Goal: Task Accomplishment & Management: Manage account settings

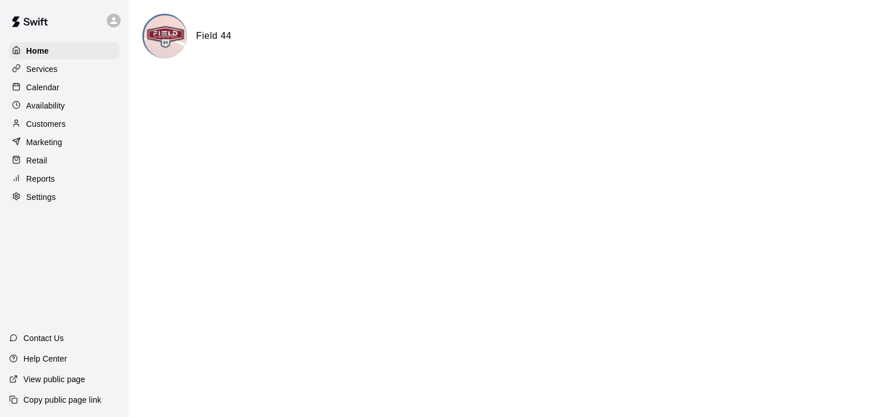
click at [55, 130] on p "Customers" at bounding box center [45, 123] width 39 height 11
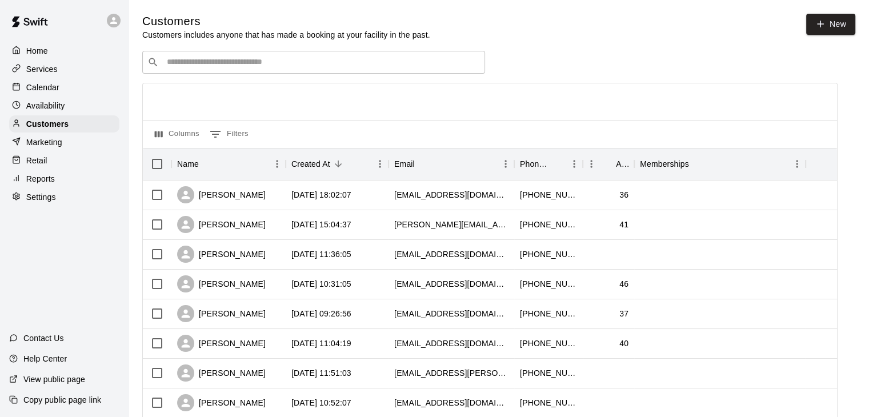
click at [244, 67] on input "Search customers by name or email" at bounding box center [321, 62] width 317 height 11
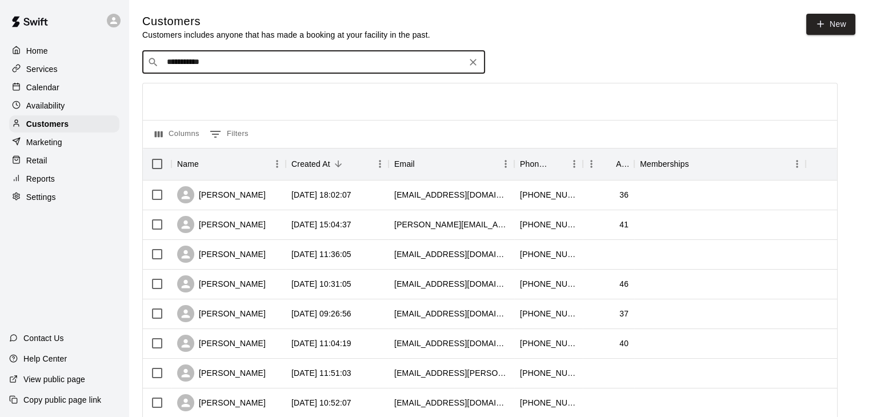
type input "**********"
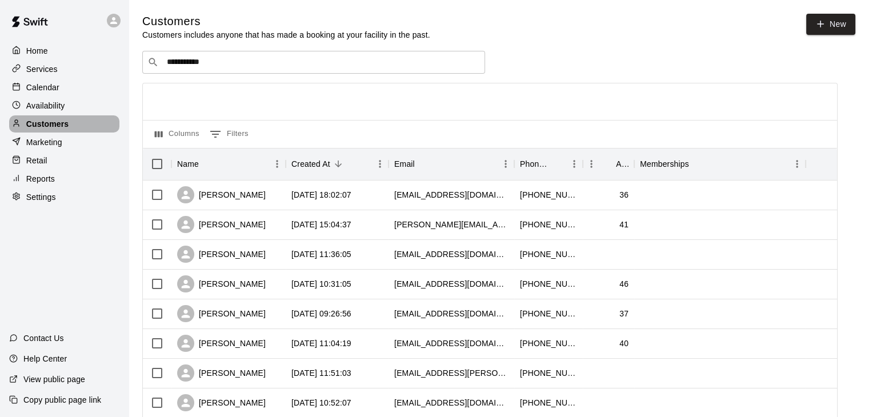
click at [67, 126] on p "Customers" at bounding box center [47, 123] width 42 height 11
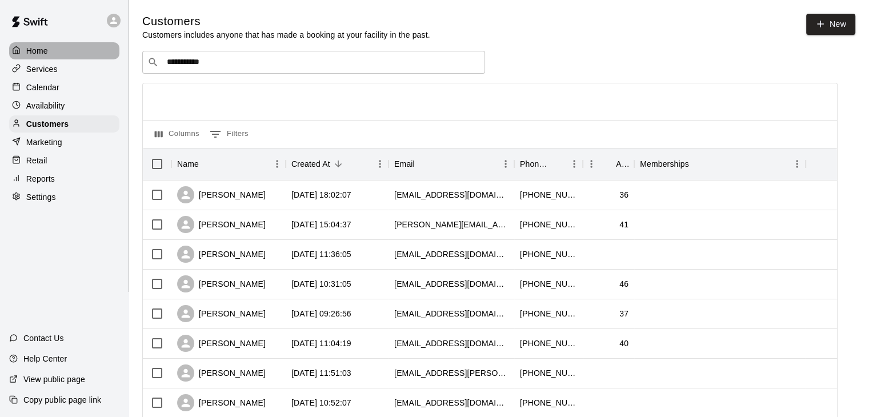
drag, startPoint x: 35, startPoint y: 57, endPoint x: 43, endPoint y: 58, distance: 8.6
click at [35, 57] on div "Home" at bounding box center [64, 50] width 110 height 17
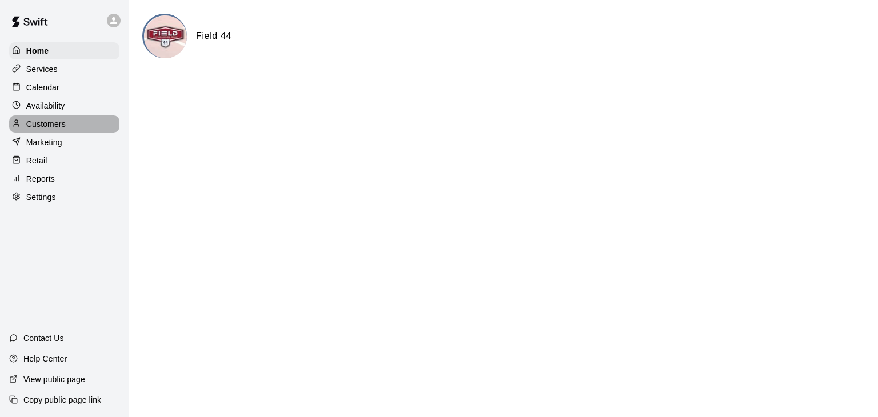
drag, startPoint x: 57, startPoint y: 129, endPoint x: 110, endPoint y: 140, distance: 54.4
click at [58, 129] on p "Customers" at bounding box center [45, 123] width 39 height 11
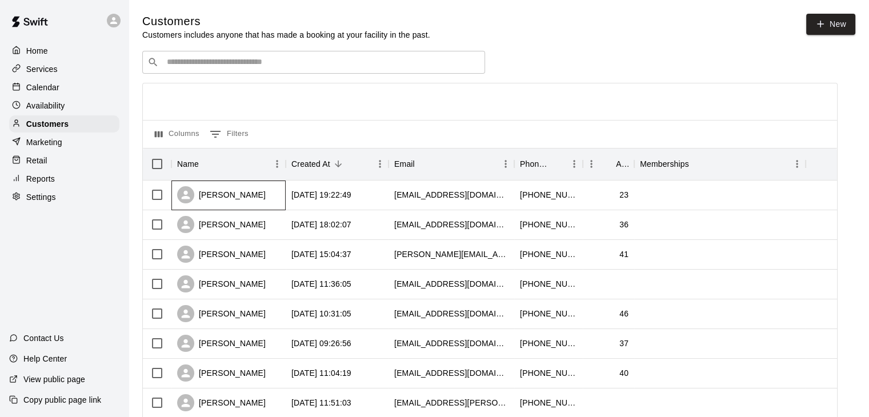
click at [225, 190] on div "[PERSON_NAME]" at bounding box center [221, 194] width 89 height 17
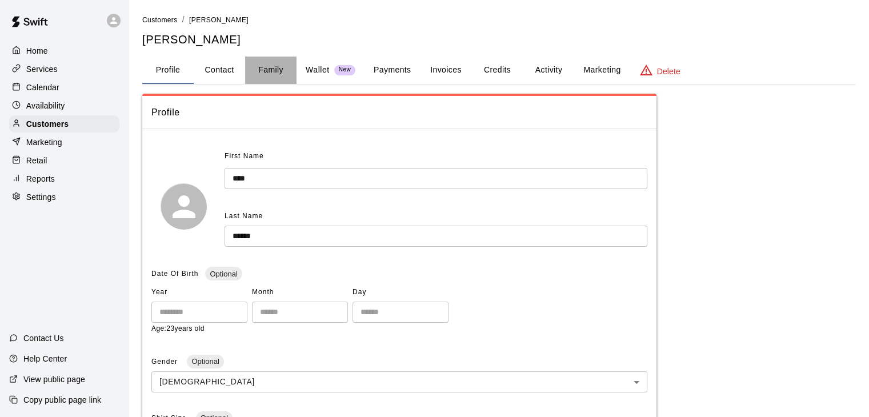
click at [266, 65] on button "Family" at bounding box center [270, 70] width 51 height 27
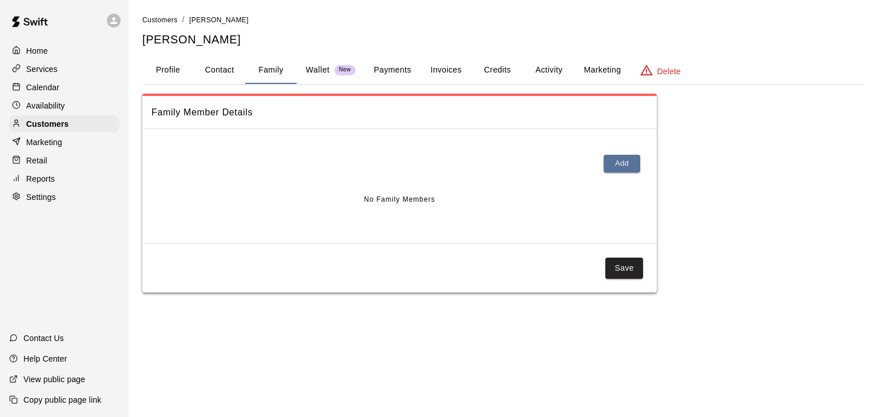
click at [217, 67] on button "Contact" at bounding box center [219, 70] width 51 height 27
select select "**"
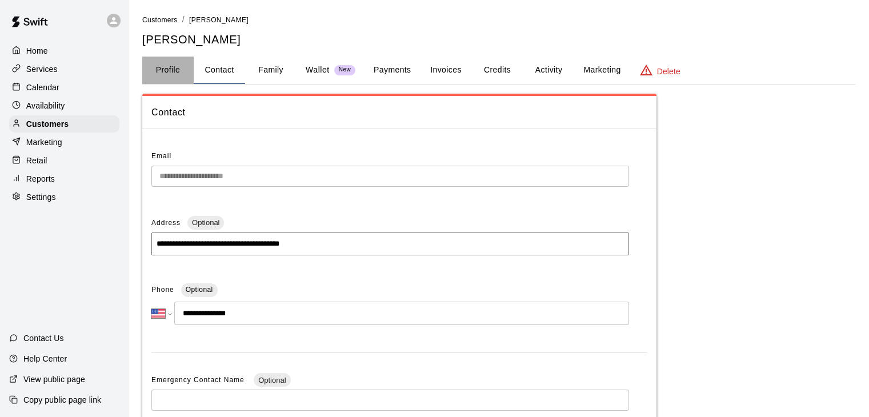
click at [167, 62] on button "Profile" at bounding box center [167, 70] width 51 height 27
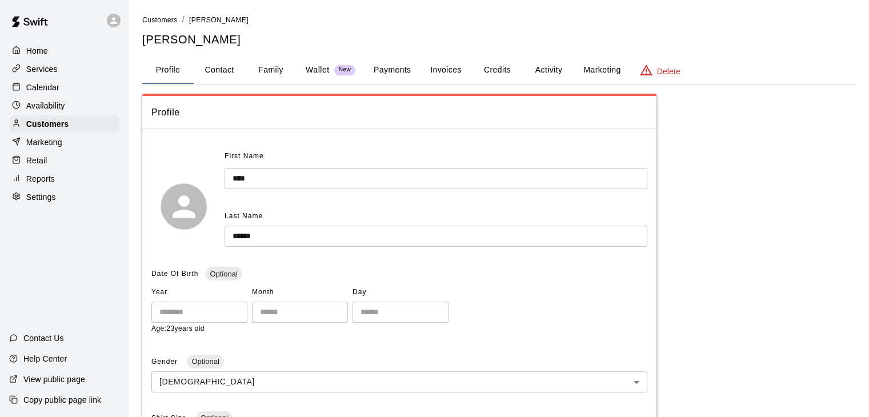
click at [549, 67] on button "Activity" at bounding box center [548, 70] width 51 height 27
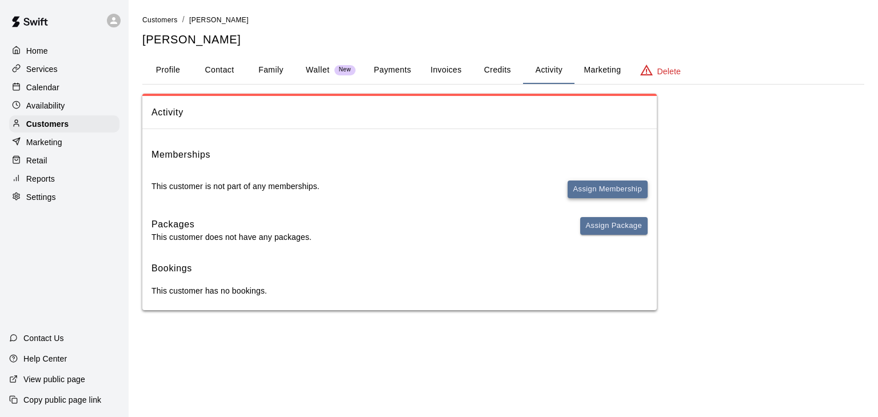
click at [595, 193] on button "Assign Membership" at bounding box center [607, 190] width 80 height 18
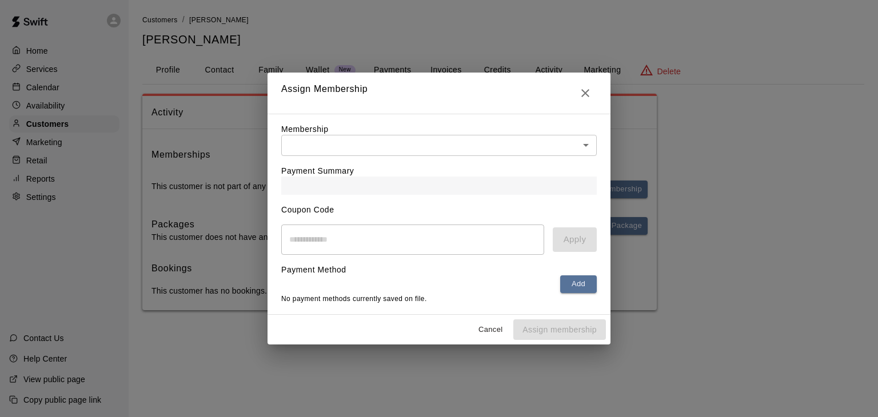
click at [440, 142] on body "Home Services Calendar Availability Customers Marketing Retail Reports Settings…" at bounding box center [439, 166] width 878 height 333
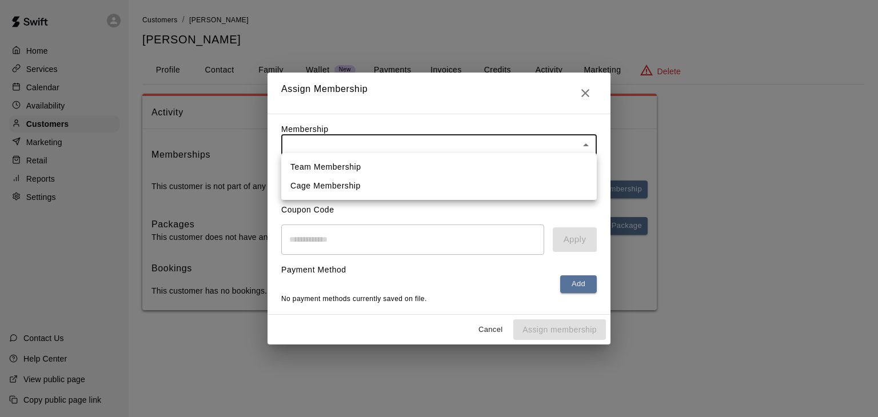
click at [345, 166] on li "Team Membership" at bounding box center [438, 167] width 315 height 19
type input "**********"
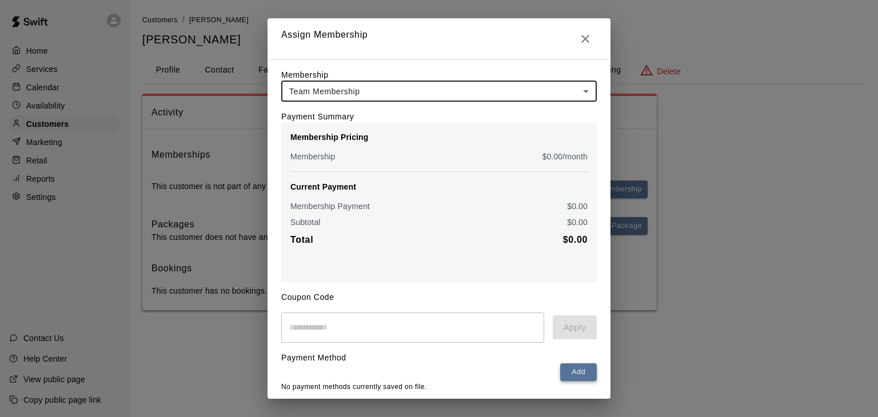
click at [575, 379] on button "Add" at bounding box center [578, 372] width 37 height 18
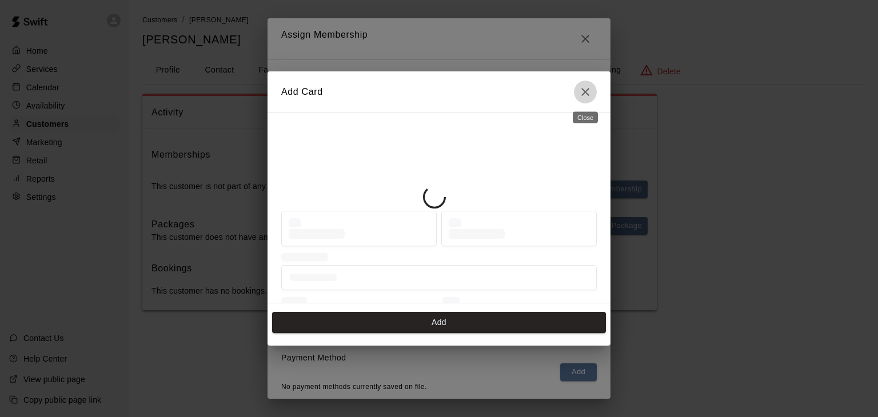
click at [587, 94] on icon "Close" at bounding box center [585, 92] width 8 height 8
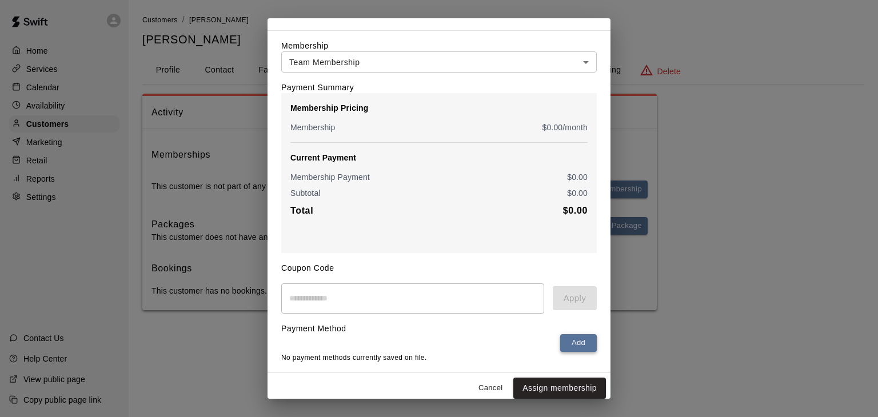
scroll to position [42, 0]
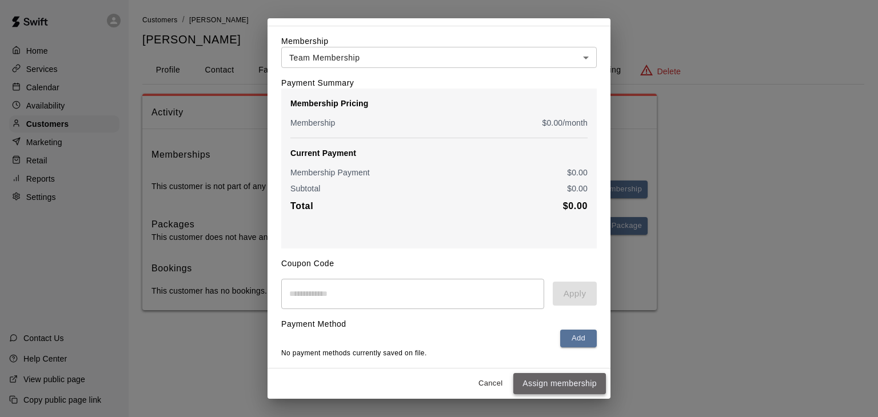
click at [565, 387] on button "Assign membership" at bounding box center [559, 383] width 93 height 21
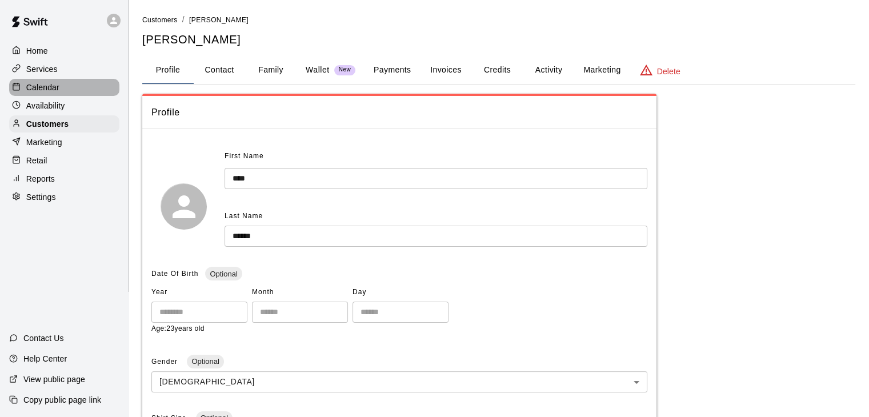
click at [30, 85] on p "Calendar" at bounding box center [42, 87] width 33 height 11
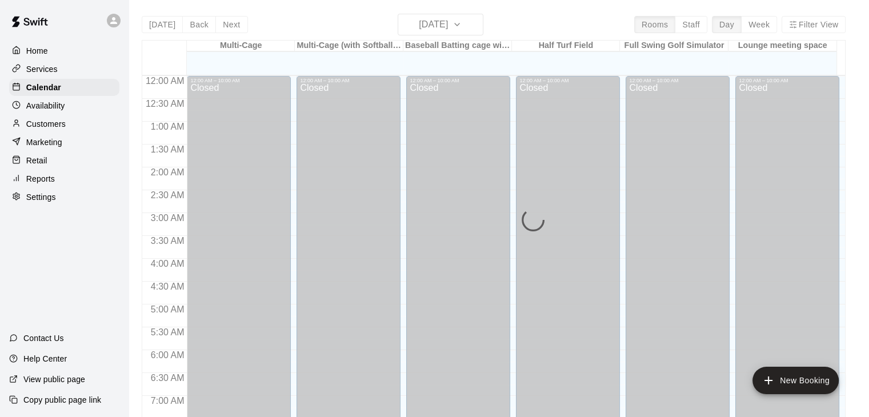
scroll to position [708, 0]
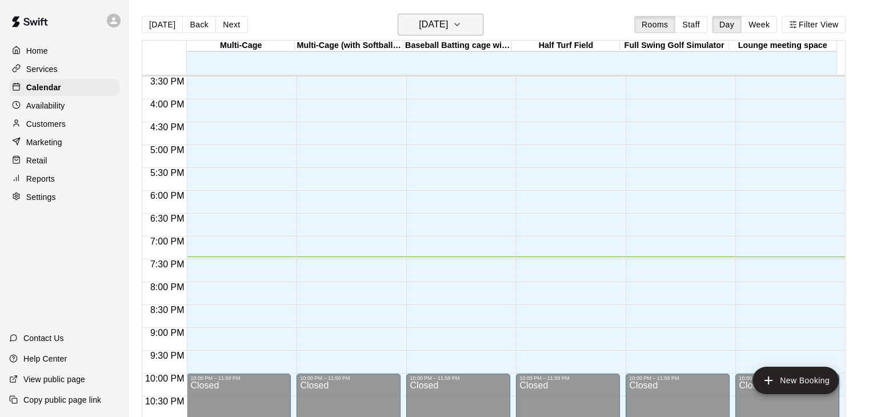
click at [462, 22] on icon "button" at bounding box center [457, 25] width 9 height 14
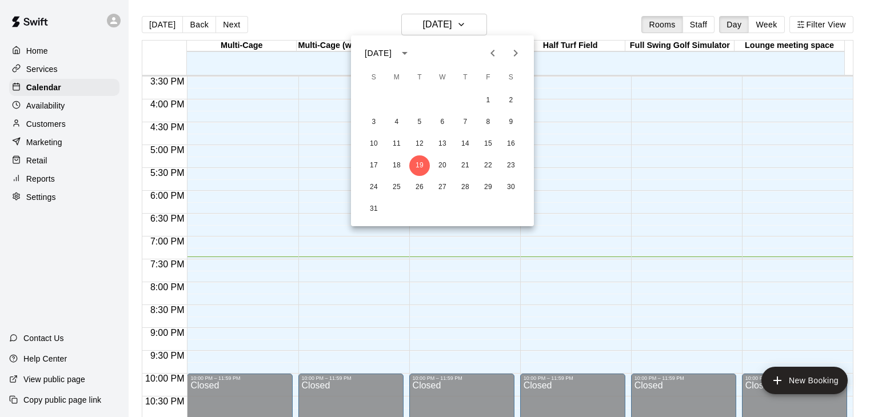
click at [520, 55] on icon "Next month" at bounding box center [516, 53] width 14 height 14
click at [255, 174] on div at bounding box center [439, 208] width 878 height 417
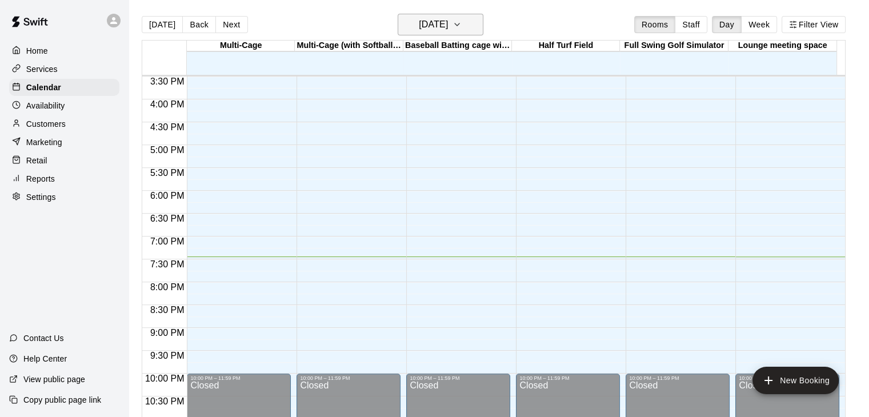
click at [448, 26] on h6 "[DATE]" at bounding box center [433, 25] width 29 height 16
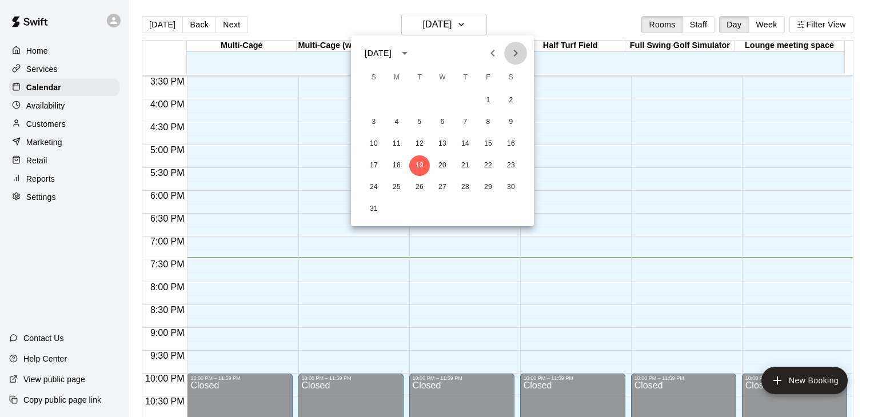
click at [514, 50] on icon "Next month" at bounding box center [516, 53] width 14 height 14
click at [422, 146] on button "11" at bounding box center [419, 144] width 21 height 21
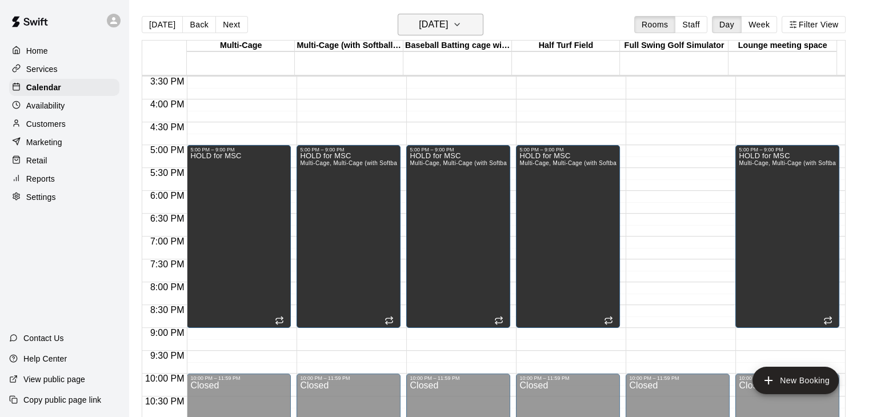
click at [462, 23] on icon "button" at bounding box center [457, 25] width 9 height 14
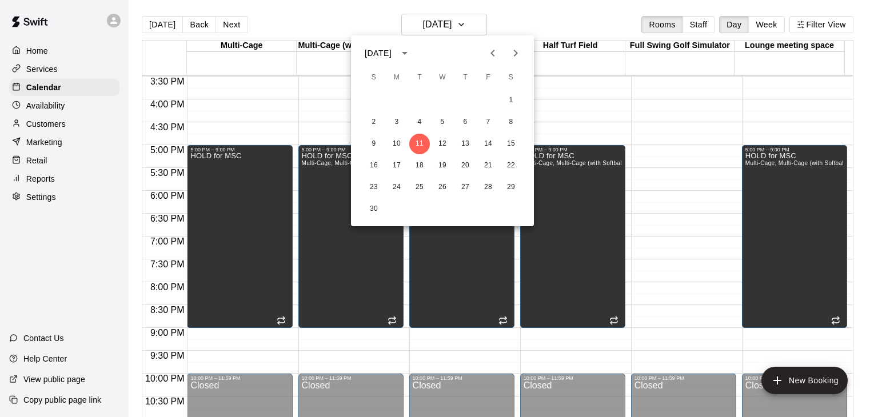
click at [490, 54] on icon "Previous month" at bounding box center [493, 53] width 14 height 14
click at [375, 121] on button "5" at bounding box center [373, 122] width 21 height 21
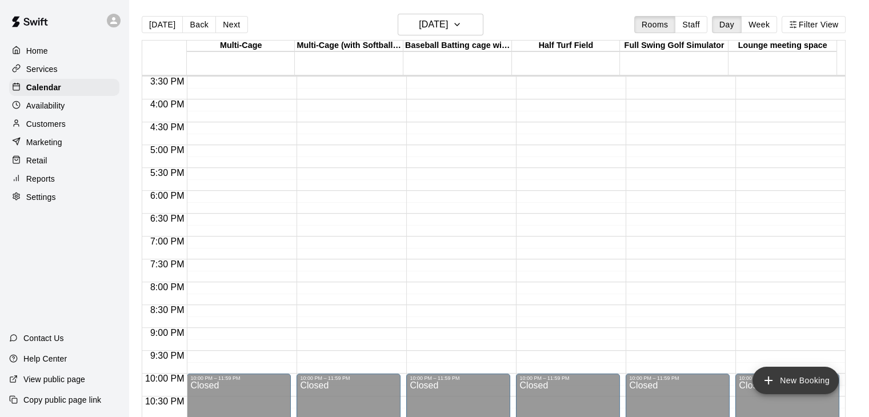
click at [811, 379] on button "New Booking" at bounding box center [796, 380] width 86 height 27
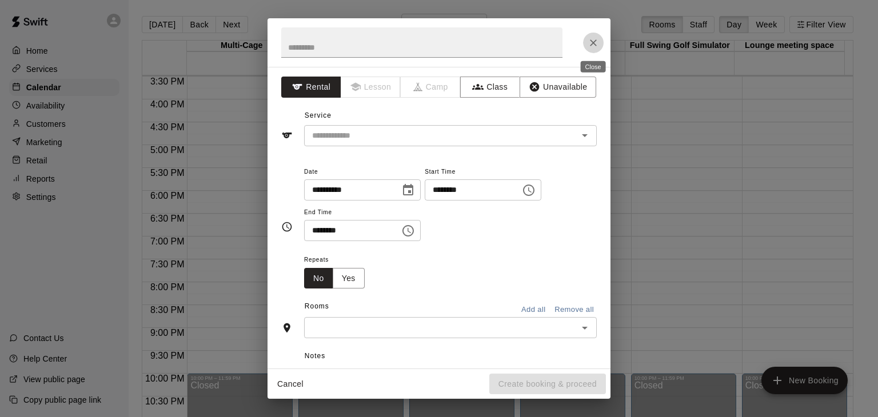
click at [590, 41] on icon "Close" at bounding box center [592, 42] width 11 height 11
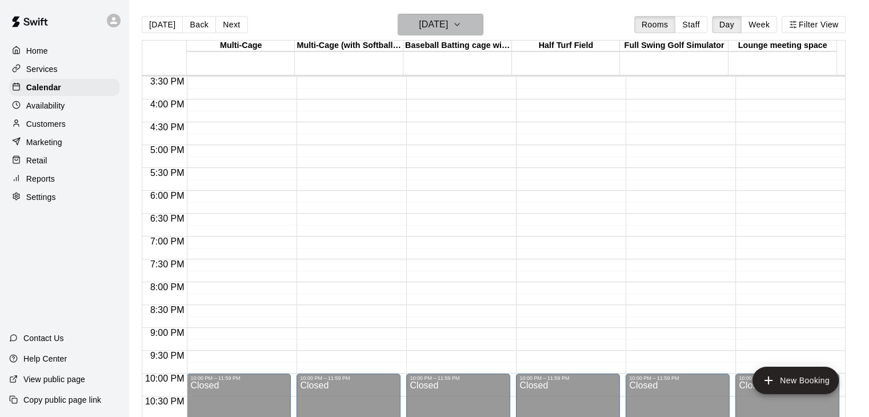
click at [462, 26] on icon "button" at bounding box center [457, 25] width 9 height 14
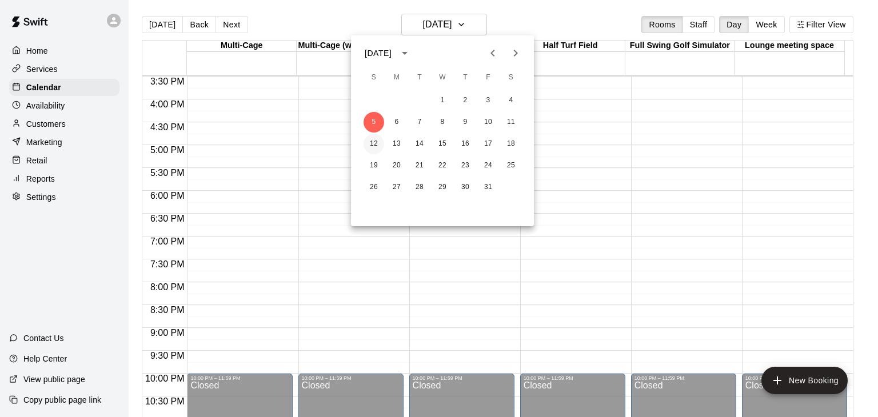
click at [373, 145] on button "12" at bounding box center [373, 144] width 21 height 21
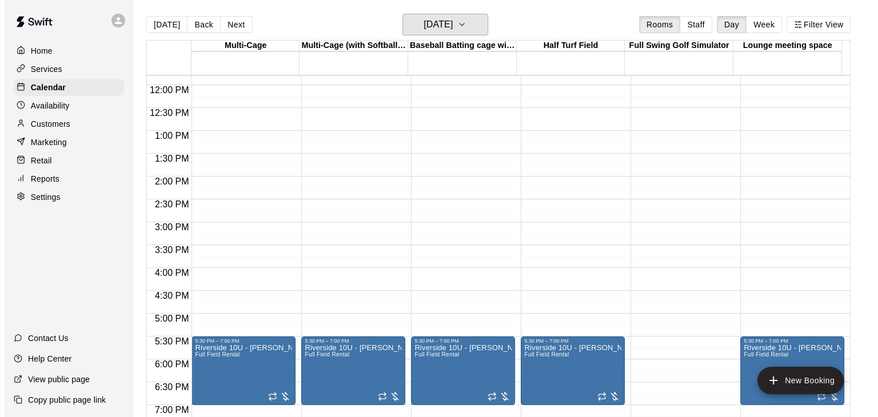
scroll to position [457, 0]
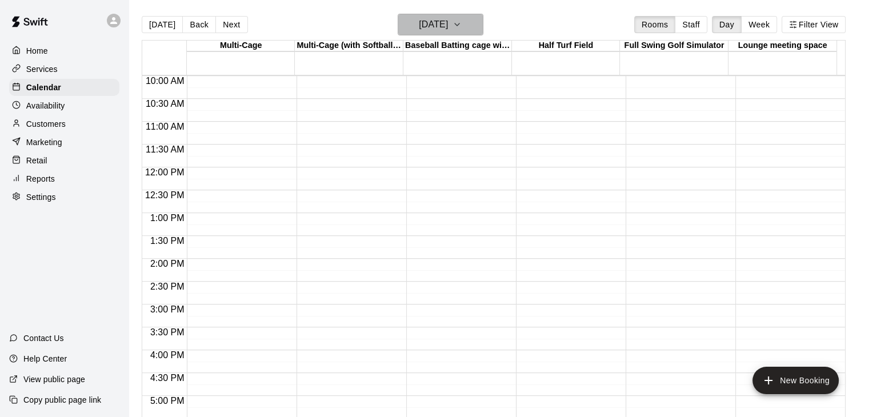
click at [446, 30] on h6 "[DATE]" at bounding box center [433, 25] width 29 height 16
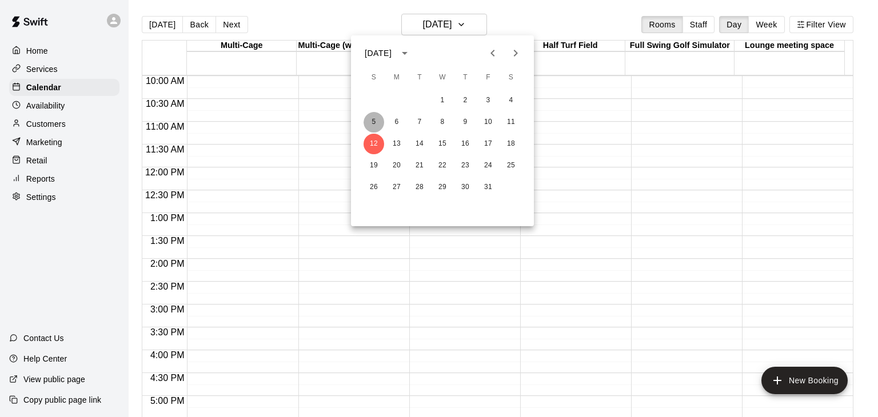
click at [377, 122] on button "5" at bounding box center [373, 122] width 21 height 21
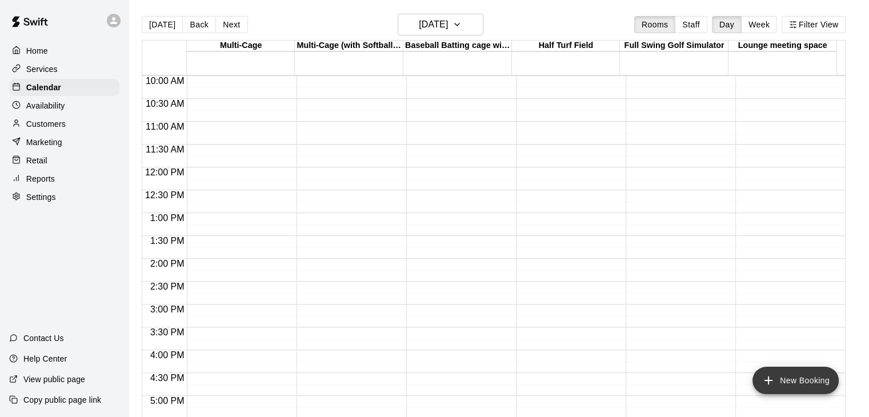
click at [788, 379] on button "New Booking" at bounding box center [796, 380] width 86 height 27
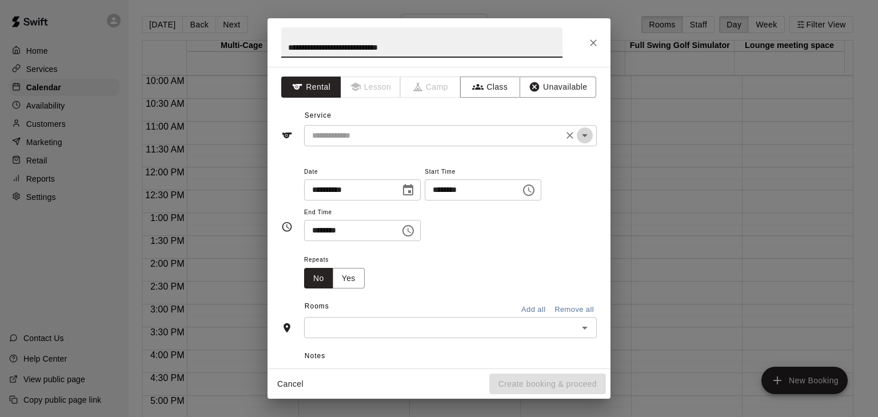
click at [578, 138] on icon "Open" at bounding box center [585, 136] width 14 height 14
type input "**********"
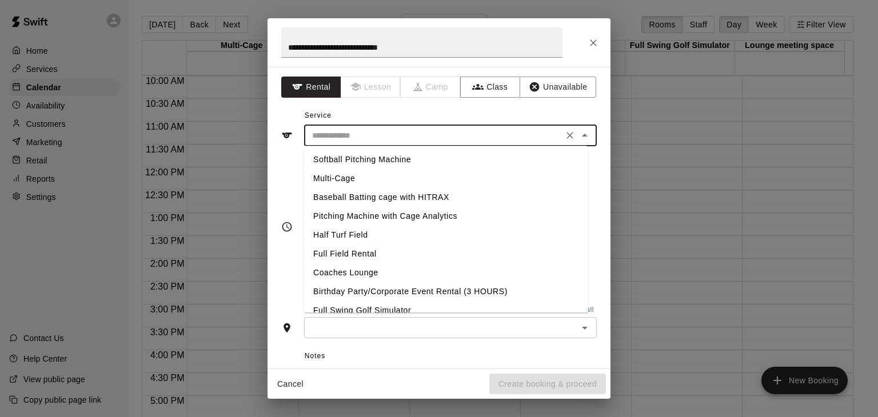
click at [345, 255] on li "Full Field Rental" at bounding box center [446, 254] width 284 height 19
type input "**********"
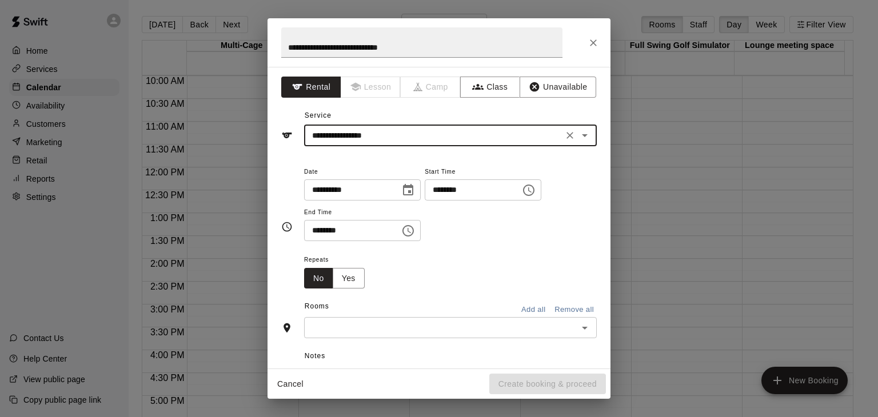
click at [535, 191] on icon "Choose time, selected time is 7:00 PM" at bounding box center [529, 190] width 14 height 14
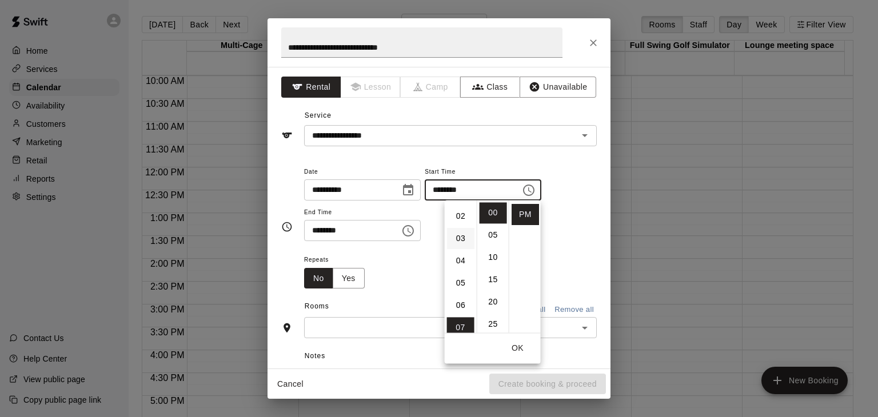
scroll to position [0, 0]
click at [459, 298] on li "09" at bounding box center [460, 299] width 27 height 21
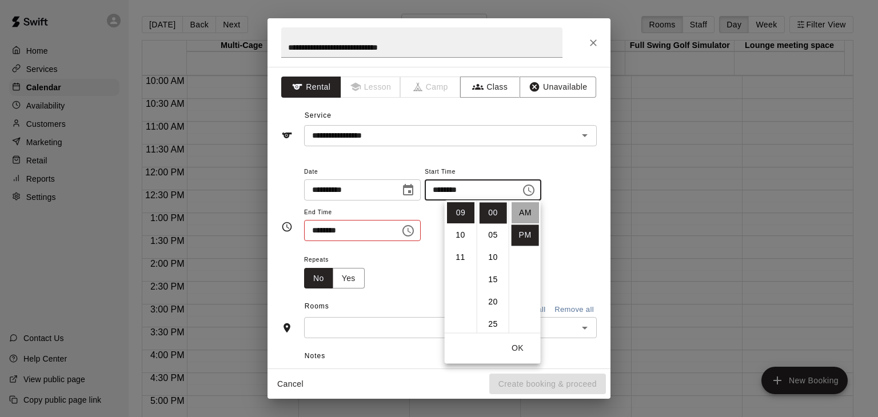
click at [521, 213] on li "AM" at bounding box center [524, 212] width 27 height 21
type input "********"
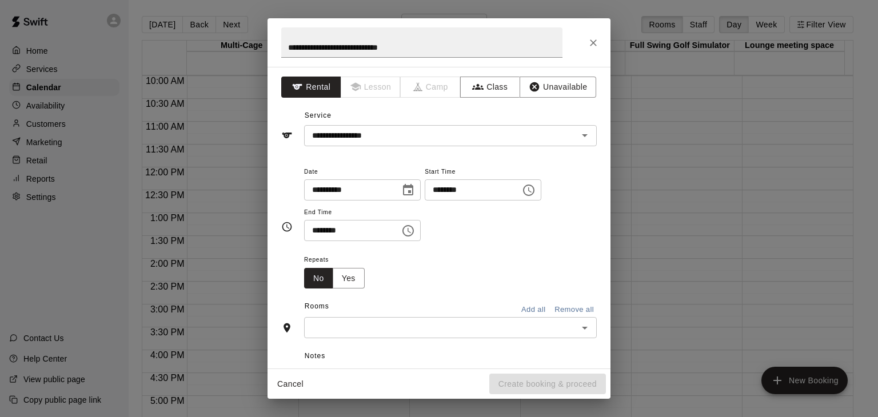
click at [415, 231] on icon "Choose time, selected time is 7:30 PM" at bounding box center [408, 231] width 14 height 14
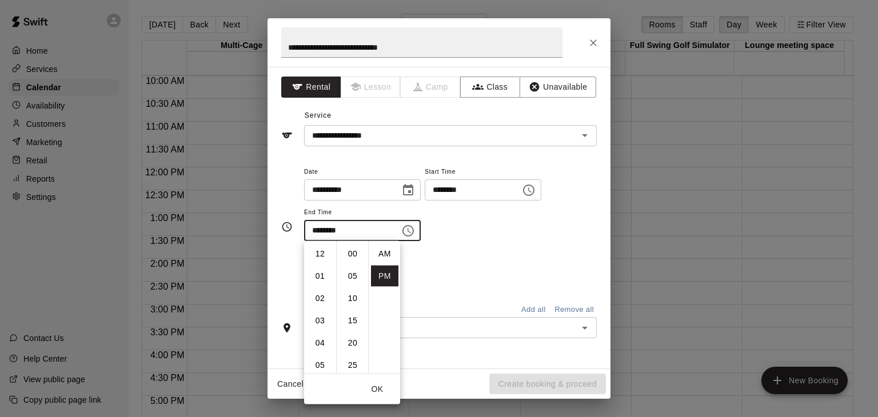
scroll to position [21, 0]
click at [321, 341] on li "11" at bounding box center [319, 343] width 27 height 21
click at [355, 255] on li "00" at bounding box center [352, 253] width 27 height 21
click at [384, 254] on li "AM" at bounding box center [384, 253] width 27 height 21
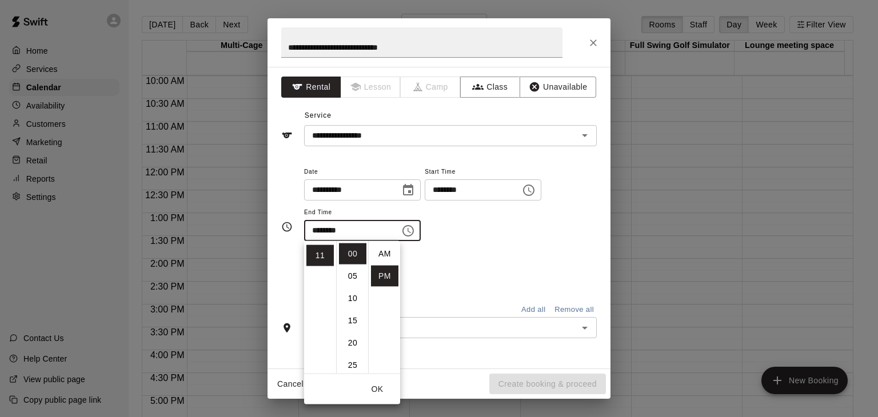
type input "********"
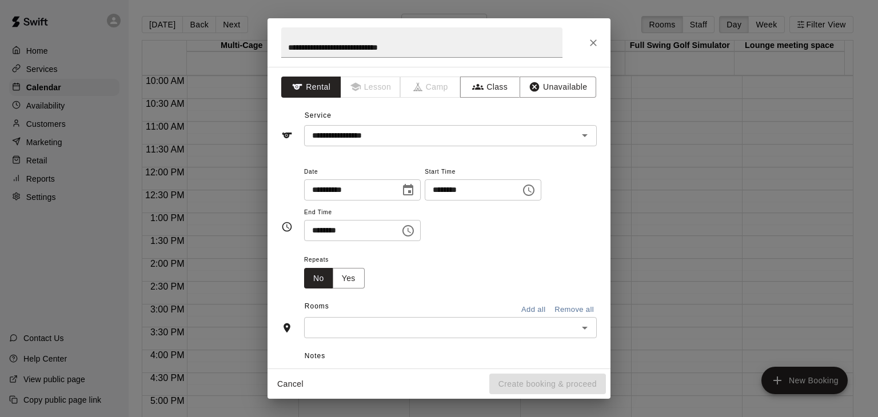
click at [487, 261] on div "Repeats No Yes" at bounding box center [450, 271] width 293 height 36
click at [353, 275] on button "Yes" at bounding box center [349, 278] width 32 height 21
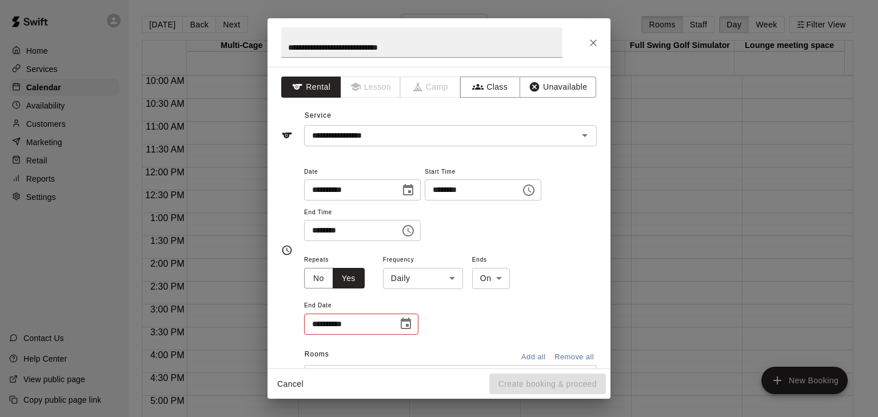
click at [441, 277] on body "Home Services Calendar Availability Customers Marketing Retail Reports Settings…" at bounding box center [439, 217] width 878 height 435
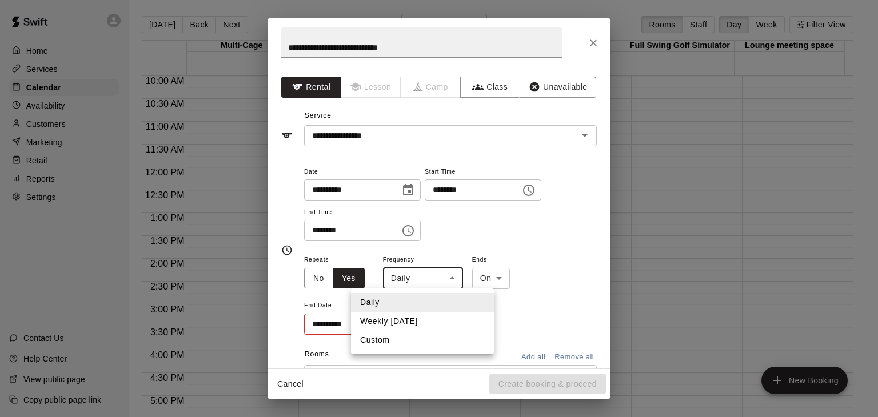
click at [403, 320] on li "Weekly [DATE]" at bounding box center [422, 321] width 143 height 19
type input "******"
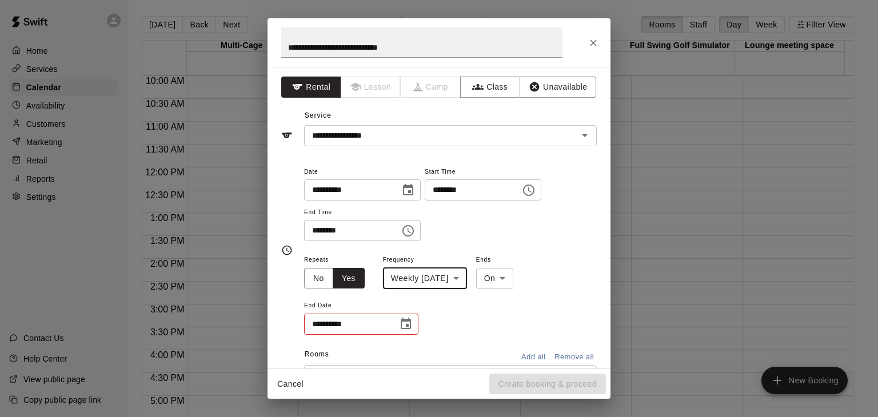
click at [405, 325] on icon "Choose date" at bounding box center [406, 324] width 14 height 14
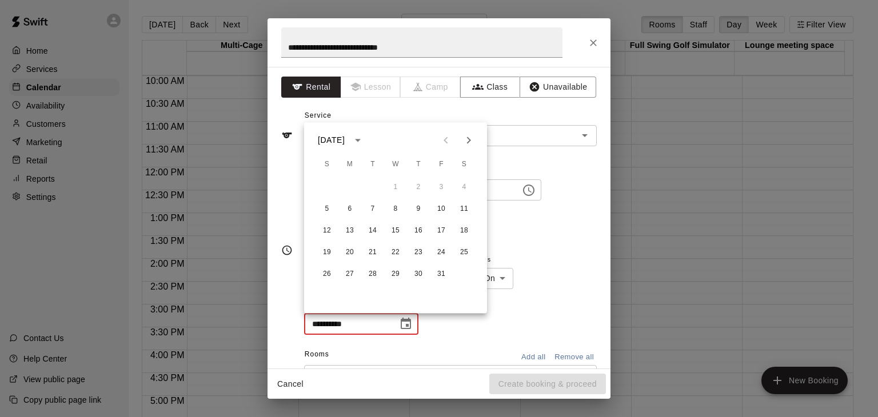
click at [365, 139] on icon "calendar view is open, switch to year view" at bounding box center [358, 140] width 14 height 14
click at [365, 142] on icon "year view is open, switch to calendar view" at bounding box center [358, 140] width 14 height 14
click at [470, 139] on icon "Next month" at bounding box center [469, 140] width 4 height 7
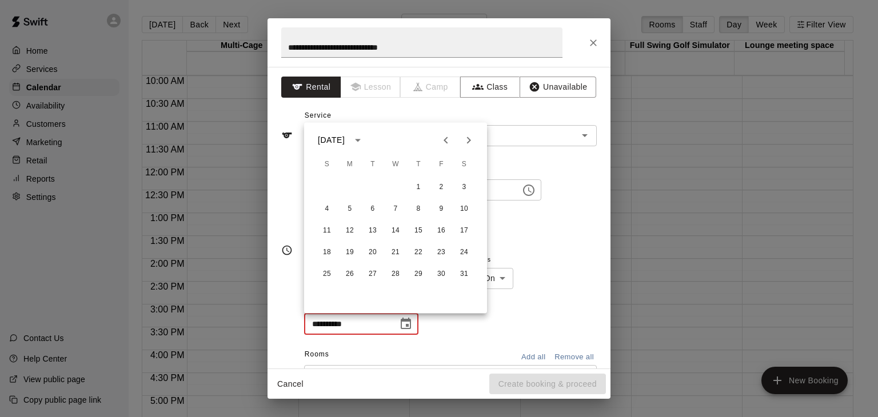
click at [470, 139] on icon "Next month" at bounding box center [469, 140] width 4 height 7
click at [325, 227] on button "15" at bounding box center [327, 231] width 21 height 21
type input "**********"
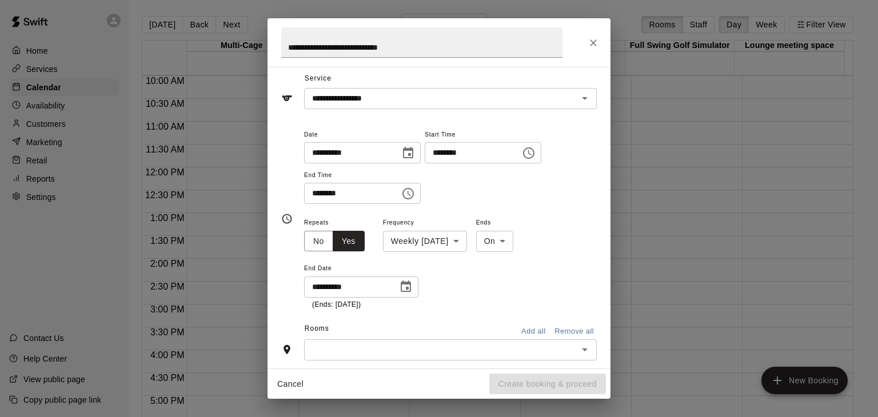
scroll to position [57, 0]
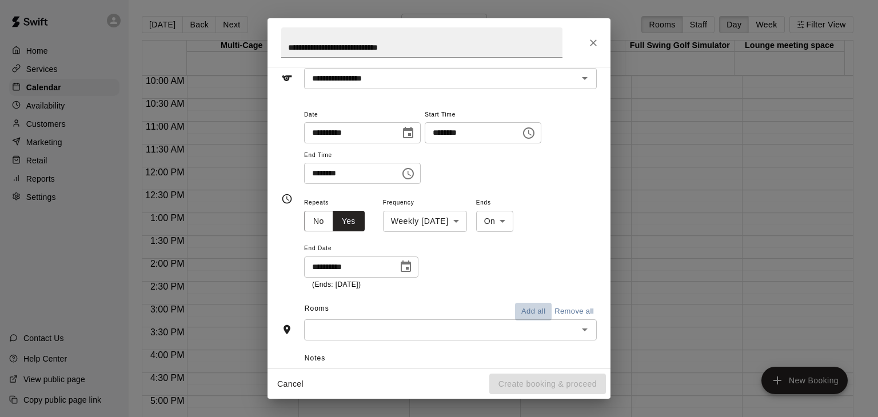
click at [520, 311] on button "Add all" at bounding box center [533, 312] width 37 height 18
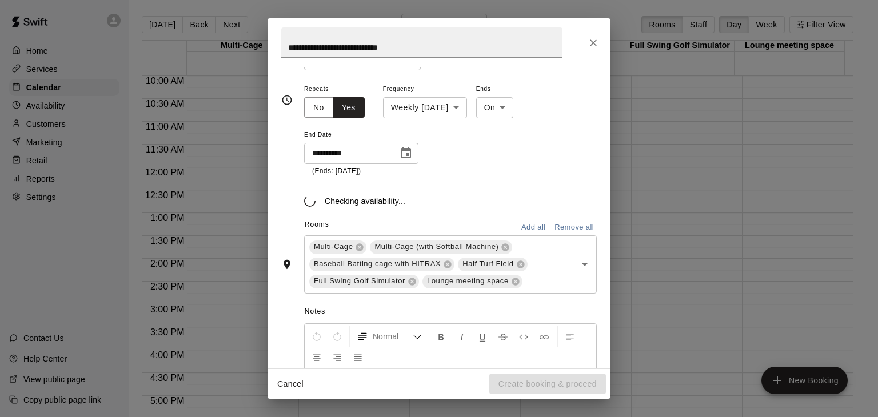
scroll to position [171, 0]
click at [411, 282] on icon at bounding box center [411, 280] width 7 height 7
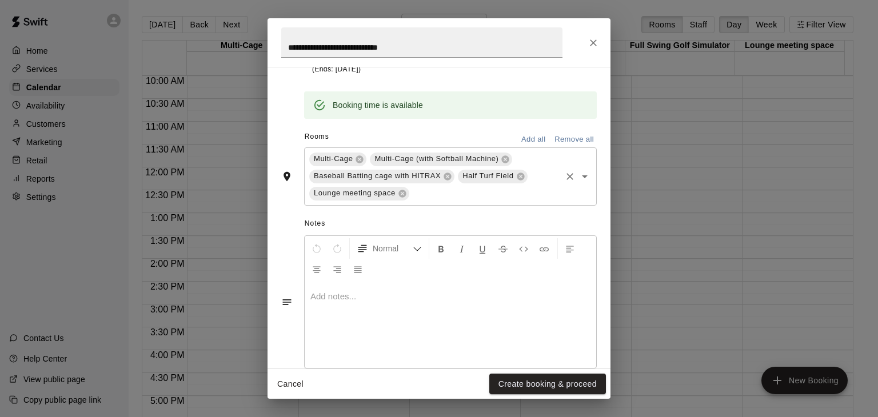
scroll to position [294, 0]
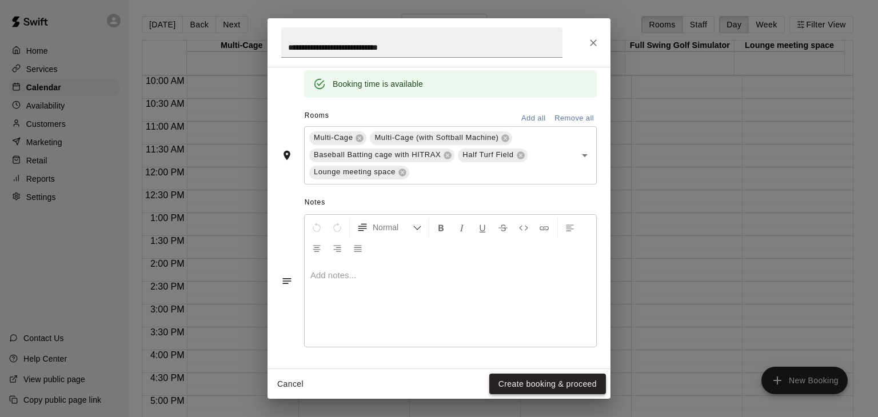
click at [519, 383] on button "Create booking & proceed" at bounding box center [547, 384] width 117 height 21
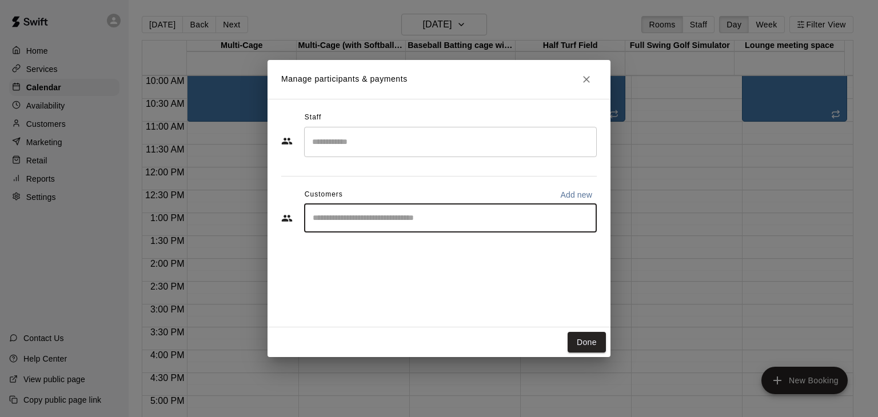
click at [370, 220] on input "Start typing to search customers..." at bounding box center [450, 218] width 282 height 11
type input "*"
type input "****"
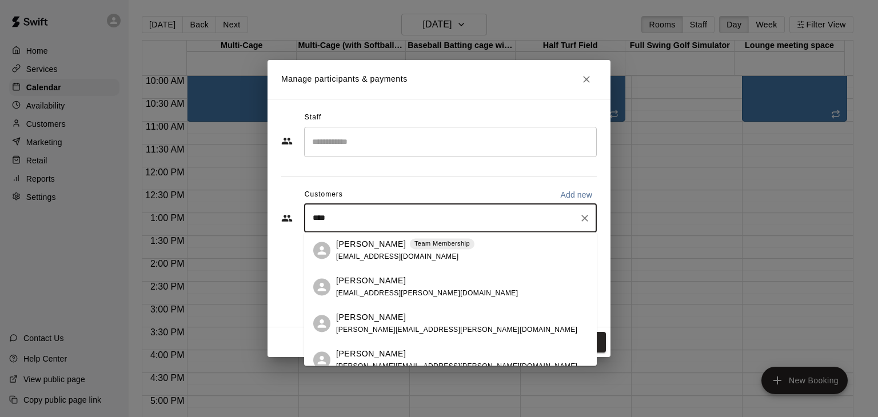
click at [369, 250] on div "[PERSON_NAME] Team Membership [EMAIL_ADDRESS][DOMAIN_NAME]" at bounding box center [405, 250] width 138 height 25
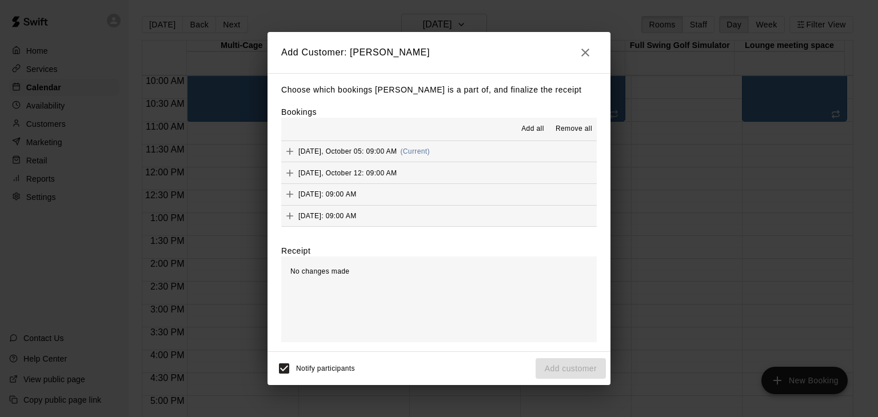
click at [325, 154] on span "[DATE], October 05: 09:00 AM" at bounding box center [347, 151] width 98 height 8
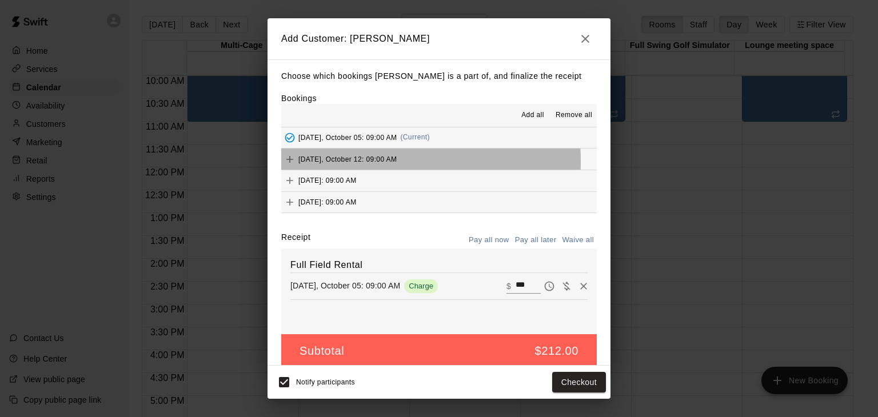
drag, startPoint x: 318, startPoint y: 163, endPoint x: 310, endPoint y: 174, distance: 13.5
click at [318, 163] on span "[DATE], October 12: 09:00 AM" at bounding box center [347, 159] width 98 height 8
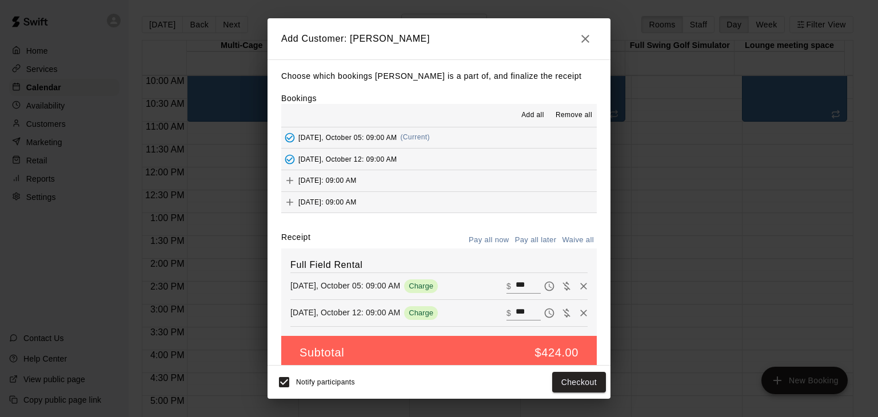
click at [310, 179] on span "[DATE]: 09:00 AM" at bounding box center [327, 181] width 58 height 8
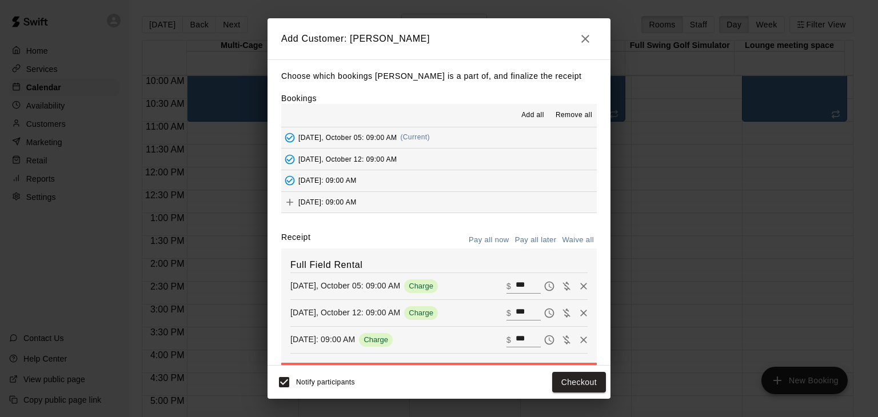
scroll to position [57, 0]
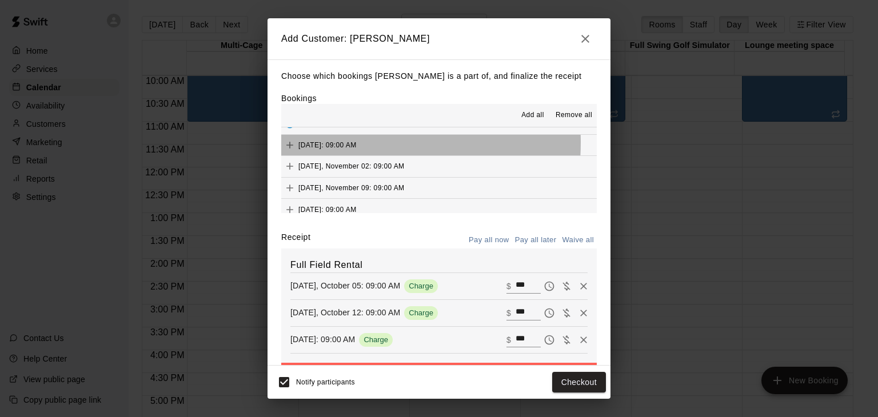
click at [335, 144] on span "[DATE]: 09:00 AM" at bounding box center [327, 145] width 58 height 8
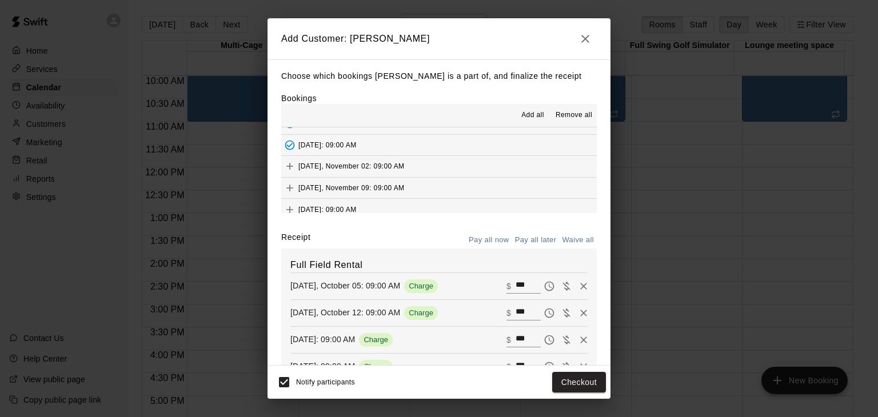
click at [331, 167] on span "[DATE], November 02: 09:00 AM" at bounding box center [351, 166] width 106 height 8
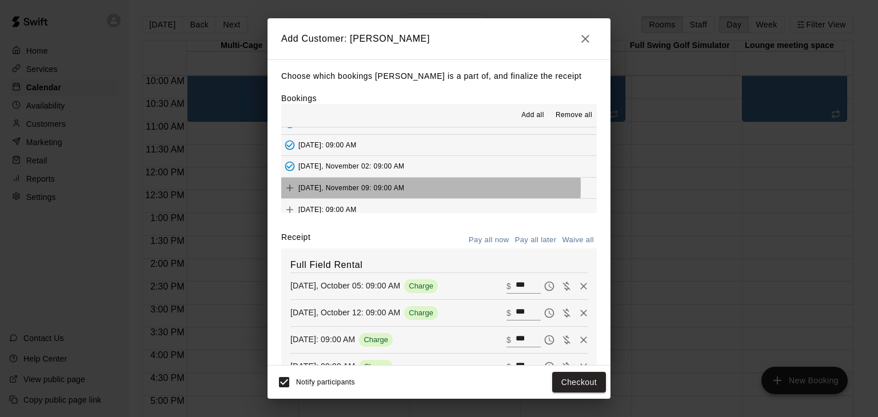
click at [327, 188] on span "[DATE], November 09: 09:00 AM" at bounding box center [351, 188] width 106 height 8
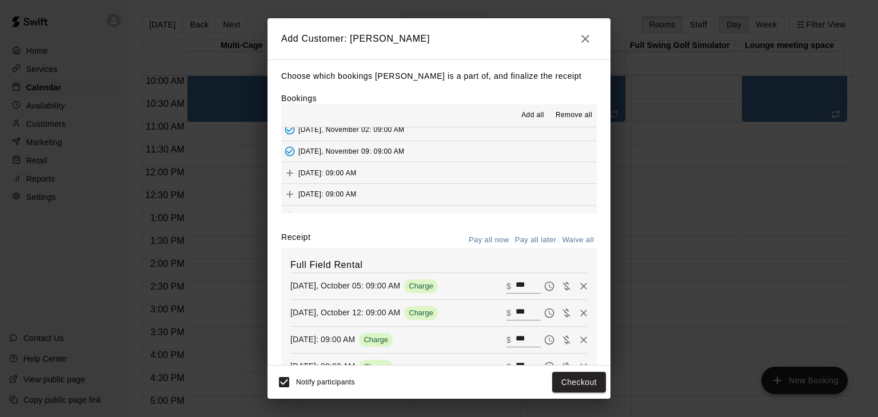
scroll to position [114, 0]
click at [357, 155] on span "[DATE]: 09:00 AM" at bounding box center [327, 152] width 58 height 8
click at [357, 179] on div "[DATE]: 09:00 AM" at bounding box center [318, 173] width 75 height 17
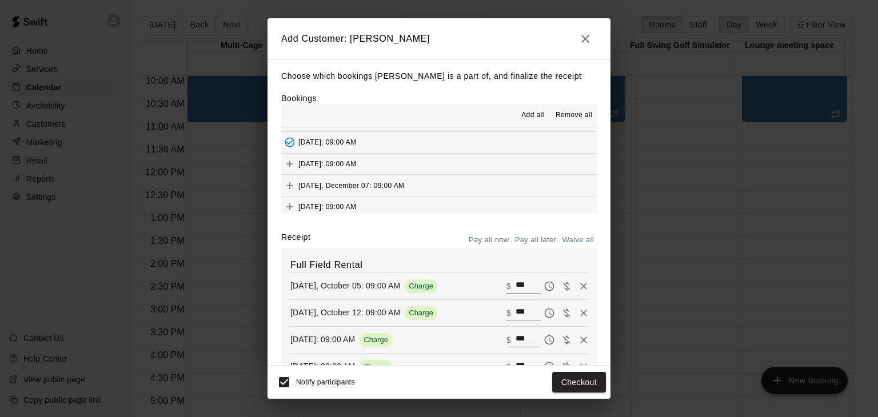
scroll to position [171, 0]
click at [357, 161] on span "[DATE], December 07: 09:00 AM" at bounding box center [351, 159] width 106 height 8
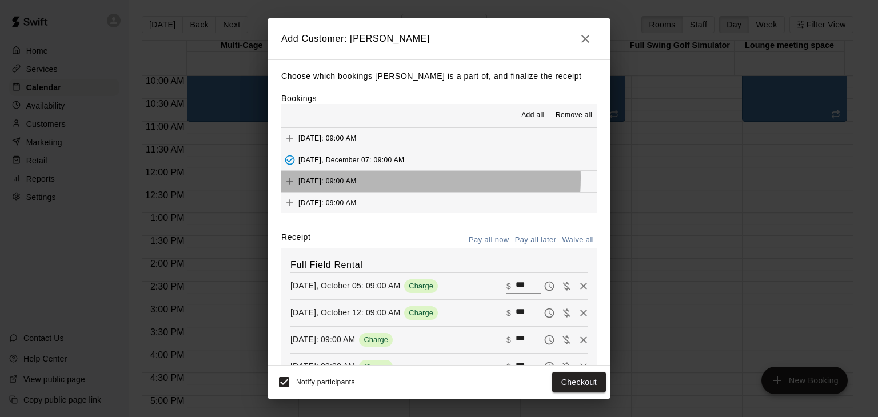
click at [354, 178] on span "[DATE]: 09:00 AM" at bounding box center [327, 181] width 58 height 8
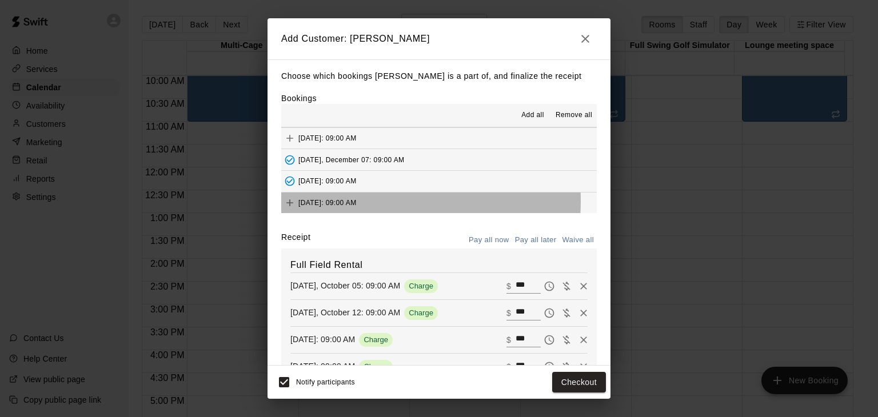
click at [347, 201] on span "[DATE]: 09:00 AM" at bounding box center [327, 203] width 58 height 8
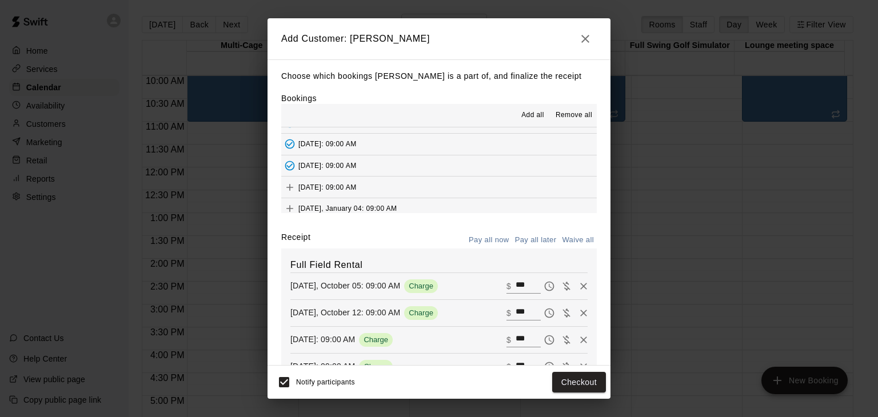
scroll to position [229, 0]
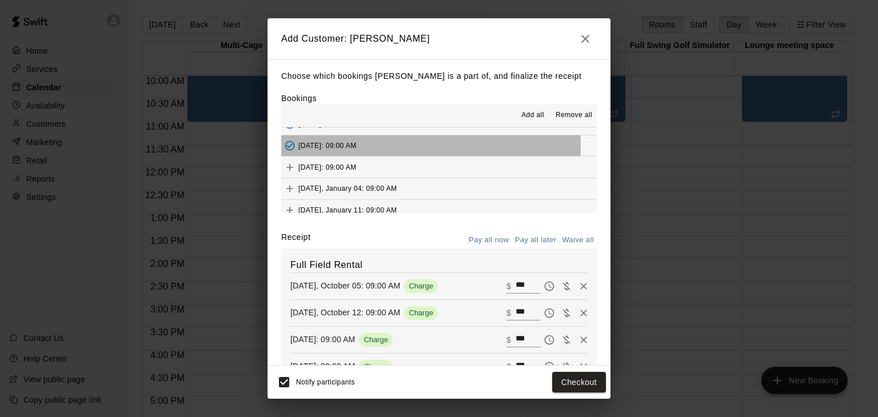
click at [316, 148] on span "[DATE]: 09:00 AM" at bounding box center [327, 146] width 58 height 8
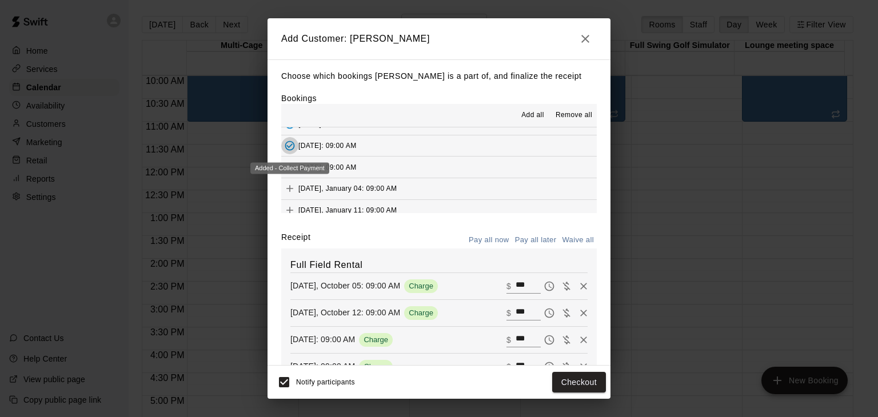
click at [289, 144] on icon "Added - Collect Payment" at bounding box center [289, 145] width 11 height 11
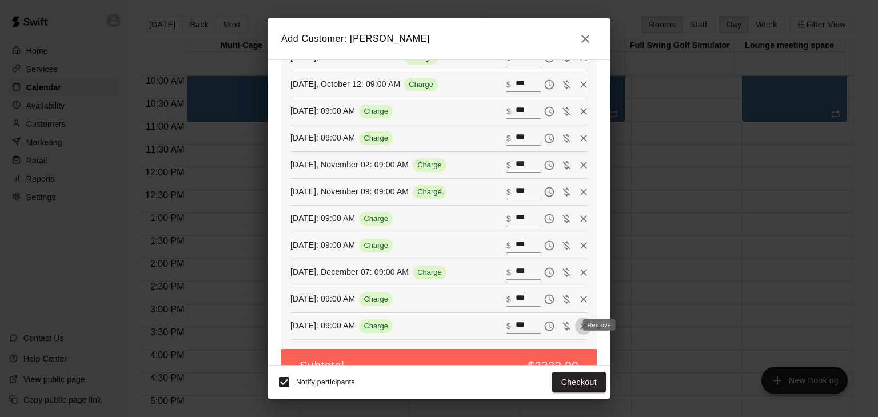
click at [580, 325] on icon "Remove" at bounding box center [583, 326] width 7 height 7
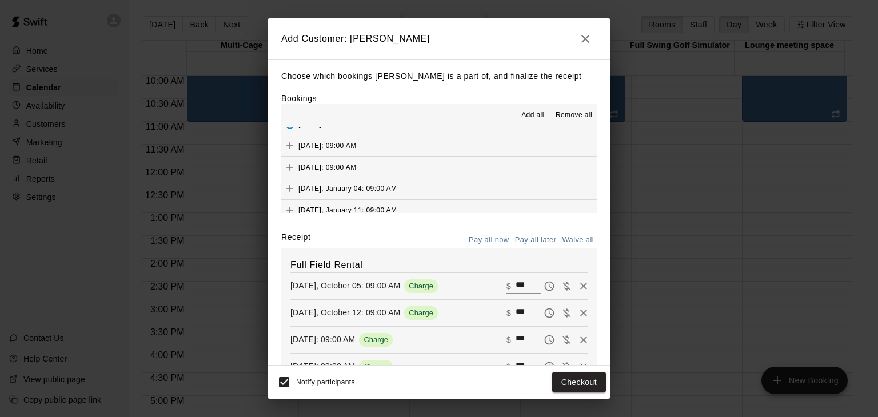
click at [373, 185] on span "[DATE], January 04: 09:00 AM" at bounding box center [347, 189] width 98 height 8
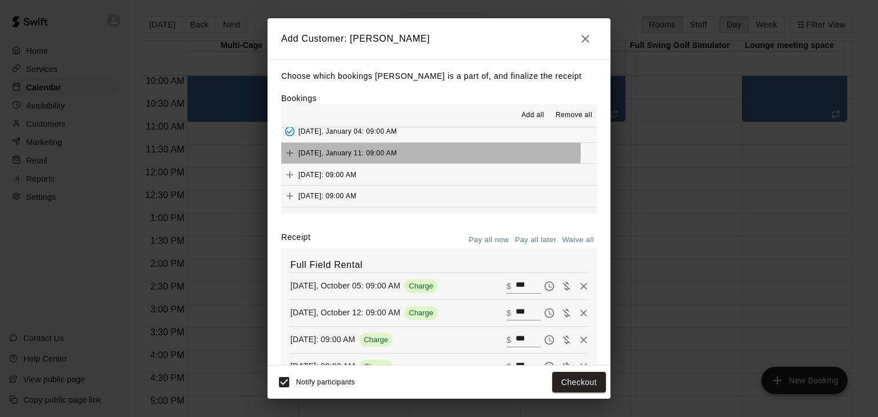
drag, startPoint x: 355, startPoint y: 152, endPoint x: 349, endPoint y: 175, distance: 24.3
click at [355, 153] on span "[DATE], January 11: 09:00 AM" at bounding box center [347, 153] width 98 height 8
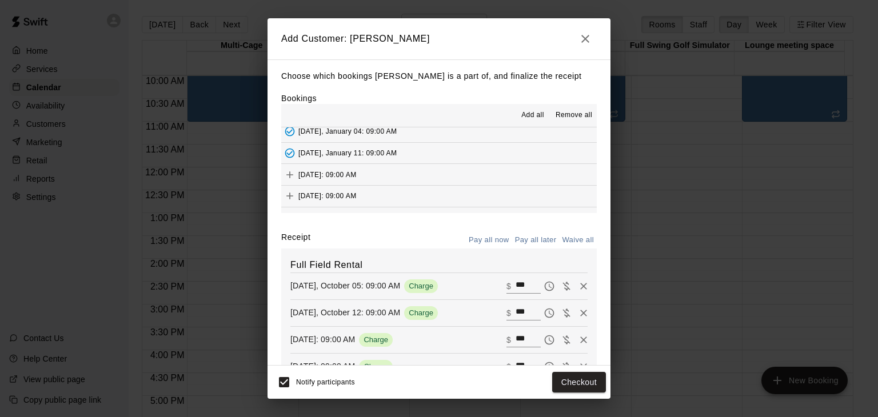
click at [349, 178] on div "[DATE]: 09:00 AM" at bounding box center [318, 174] width 75 height 17
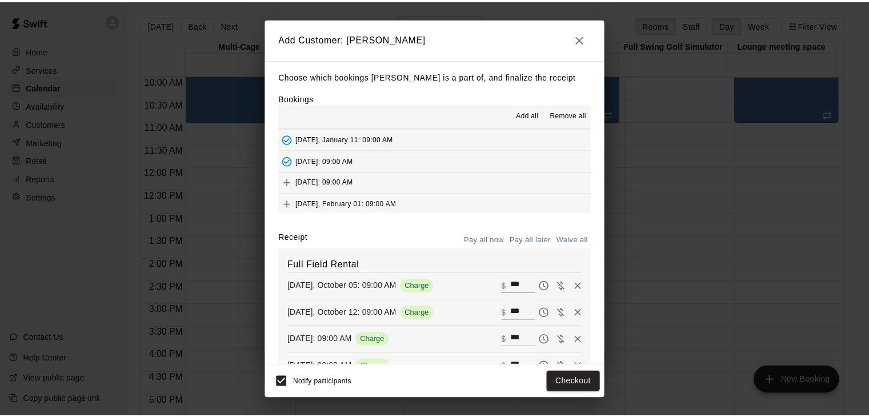
scroll to position [342, 0]
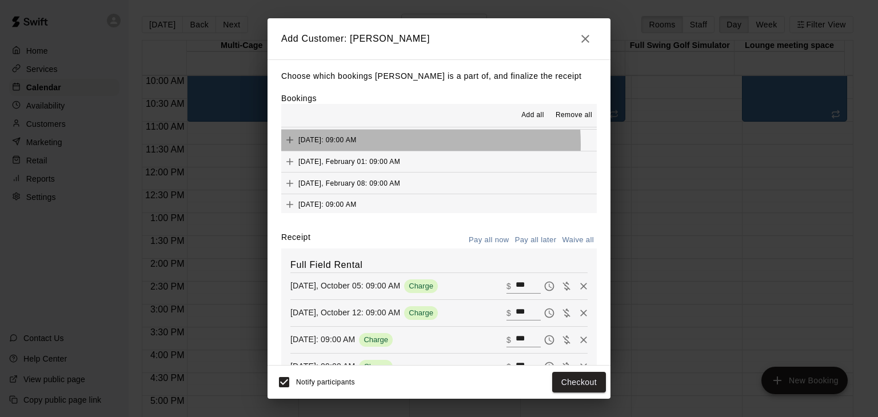
click at [351, 143] on div "[DATE]: 09:00 AM" at bounding box center [318, 139] width 75 height 17
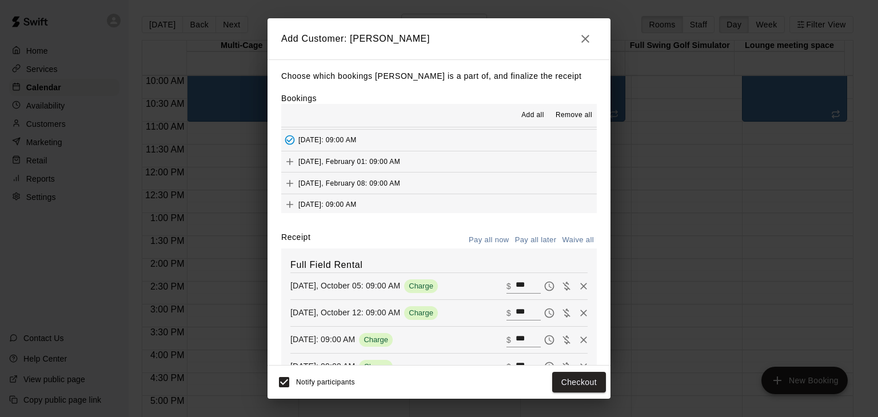
click at [350, 161] on span "[DATE], February 01: 09:00 AM" at bounding box center [349, 162] width 102 height 8
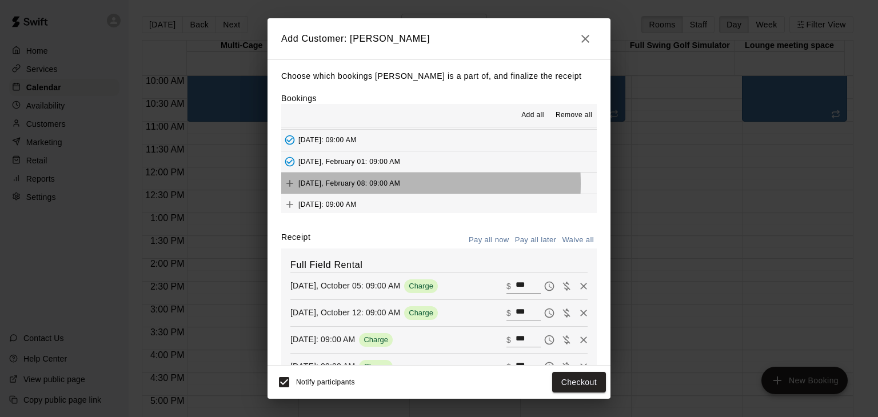
drag, startPoint x: 350, startPoint y: 183, endPoint x: 349, endPoint y: 201, distance: 17.8
click at [349, 183] on span "[DATE], February 08: 09:00 AM" at bounding box center [349, 183] width 102 height 8
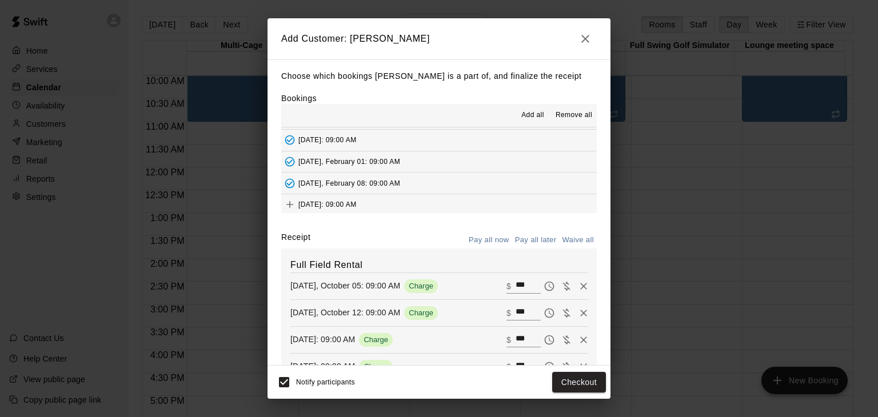
click at [347, 205] on span "[DATE]: 09:00 AM" at bounding box center [327, 205] width 58 height 8
click at [530, 241] on button "Pay all later" at bounding box center [535, 240] width 47 height 18
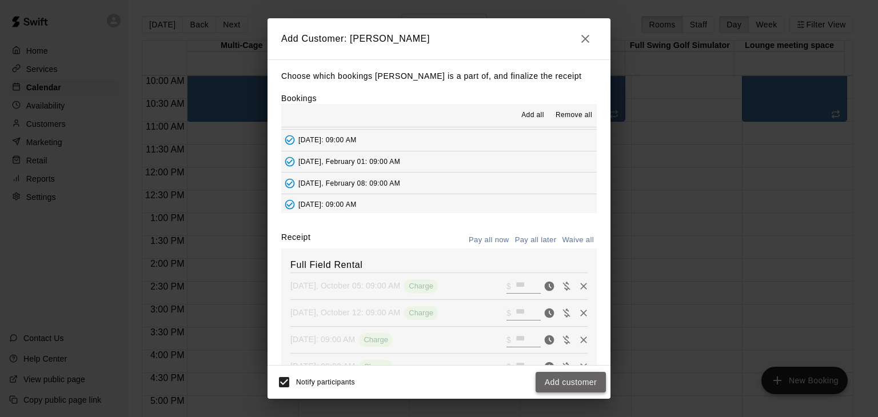
click at [583, 385] on button "Add customer" at bounding box center [570, 382] width 70 height 21
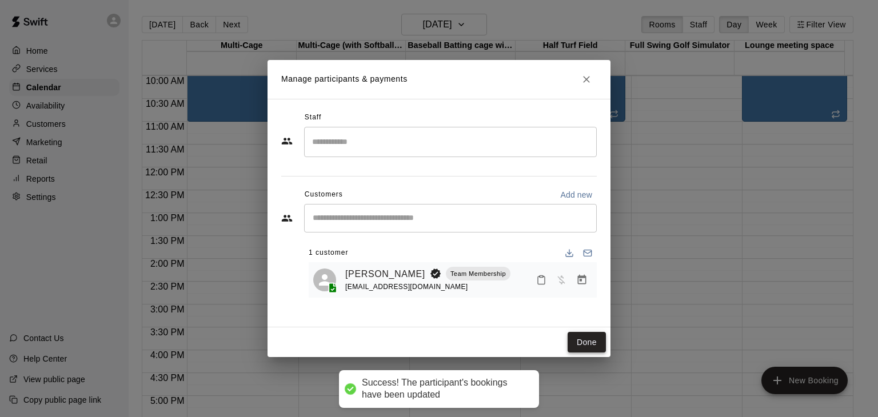
click at [590, 343] on button "Done" at bounding box center [586, 342] width 38 height 21
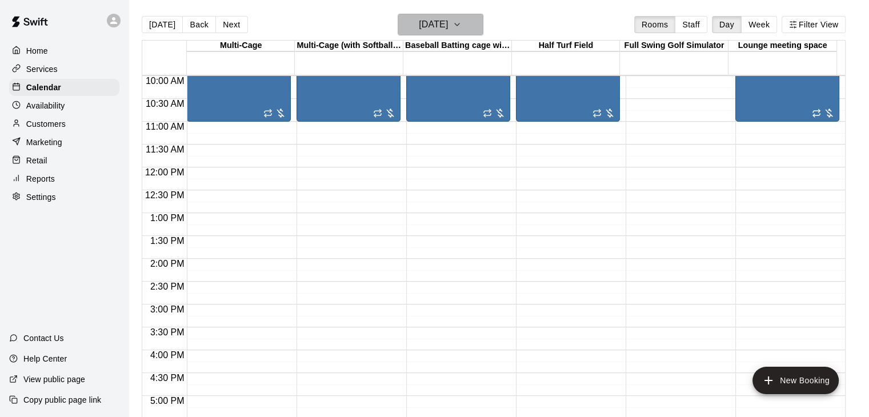
click at [462, 29] on icon "button" at bounding box center [457, 25] width 9 height 14
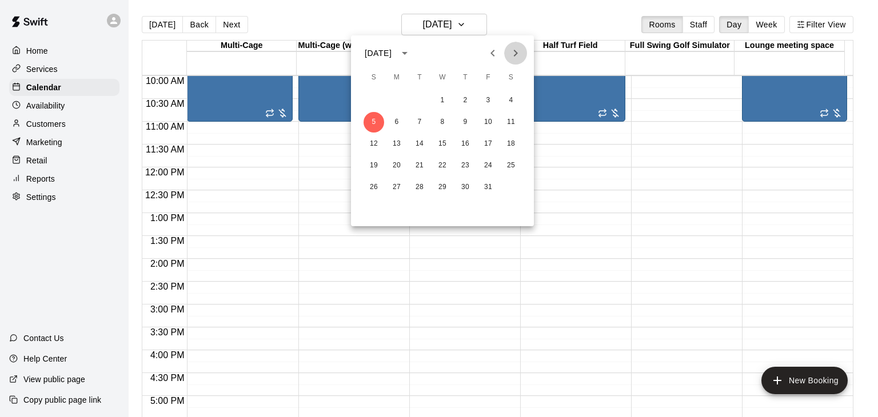
click at [514, 54] on icon "Next month" at bounding box center [516, 53] width 14 height 14
click at [374, 206] on button "30" at bounding box center [373, 209] width 21 height 21
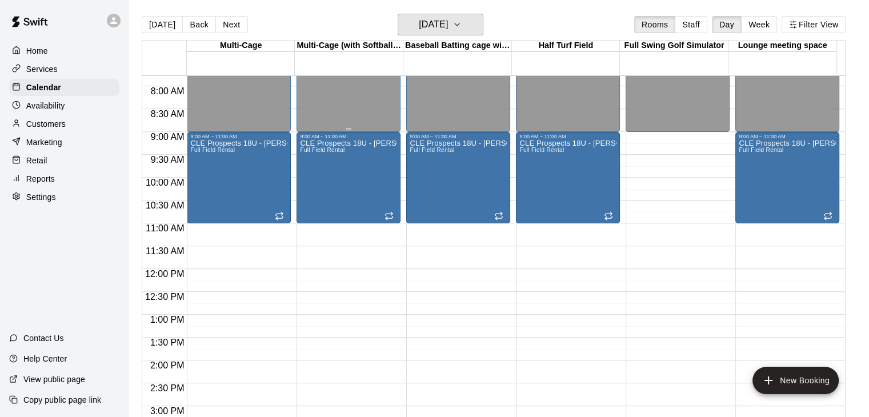
scroll to position [286, 0]
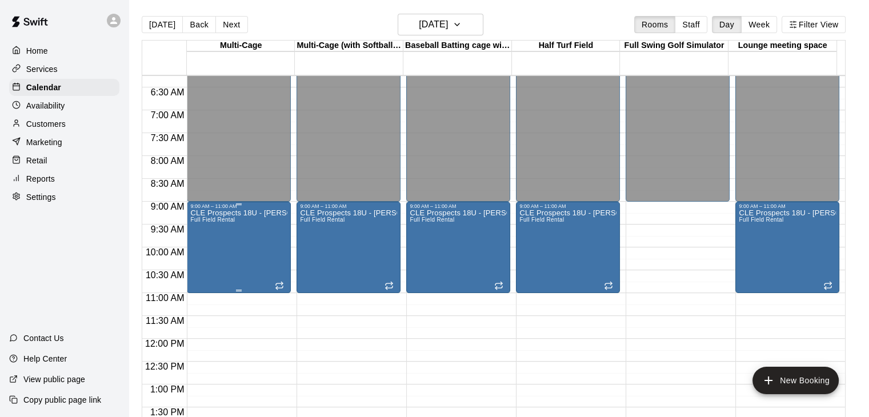
click at [242, 240] on div "CLE Prospects 18U - [PERSON_NAME] Full Field Rental" at bounding box center [238, 417] width 97 height 417
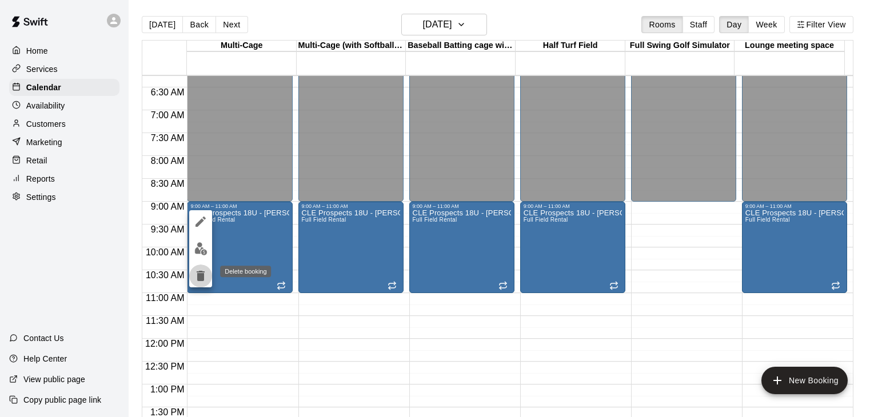
click at [201, 275] on icon "delete" at bounding box center [201, 276] width 8 height 10
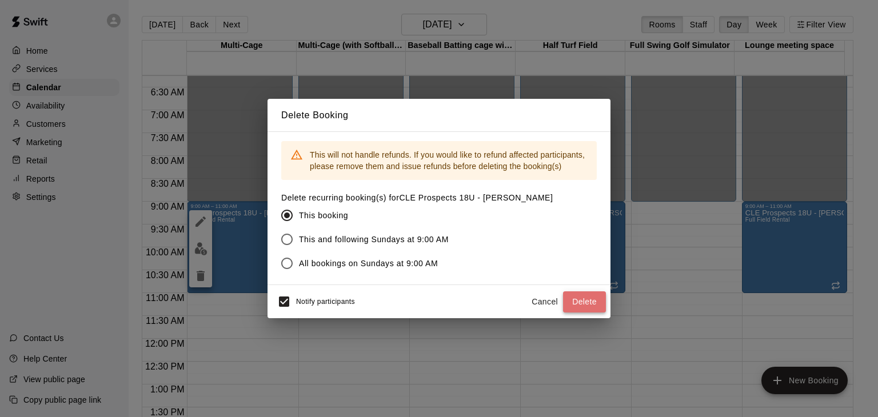
click at [578, 298] on button "Delete" at bounding box center [584, 301] width 43 height 21
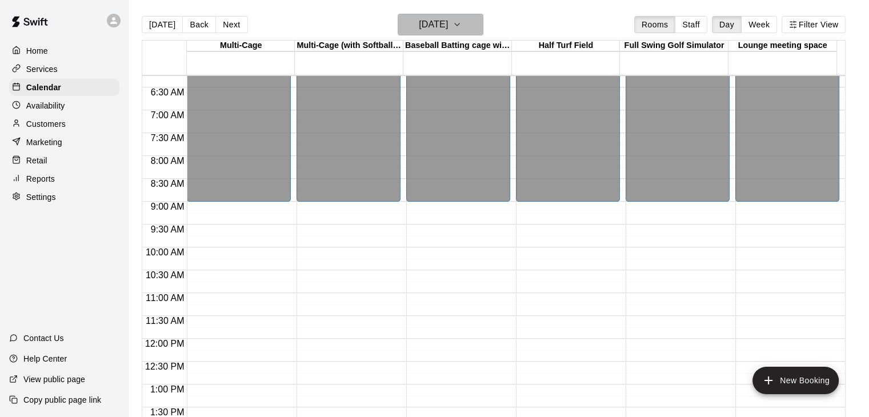
click at [462, 22] on icon "button" at bounding box center [457, 25] width 9 height 14
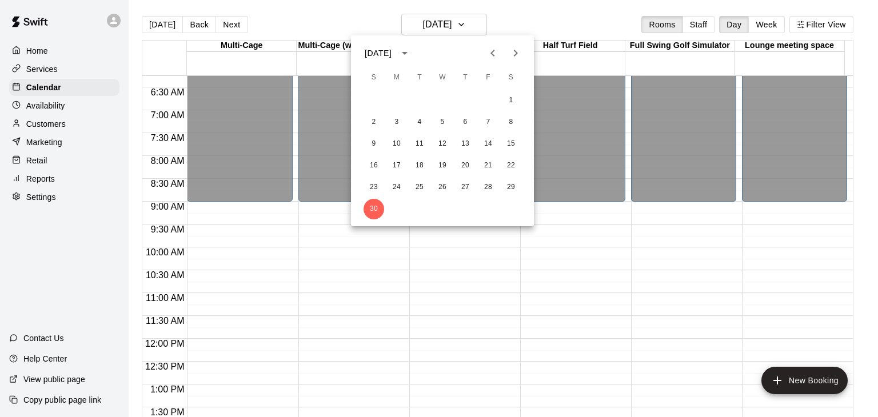
click at [519, 51] on icon "Next month" at bounding box center [516, 53] width 14 height 14
click at [374, 165] on button "21" at bounding box center [373, 165] width 21 height 21
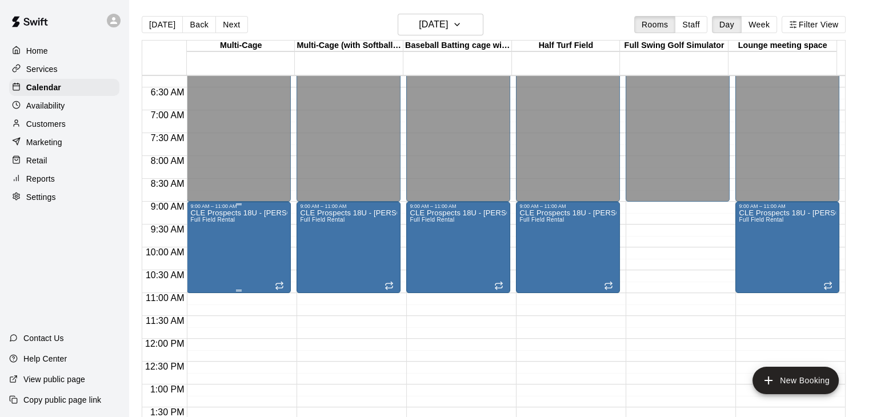
click at [267, 253] on div "CLE Prospects 18U - [PERSON_NAME] Full Field Rental" at bounding box center [238, 417] width 97 height 417
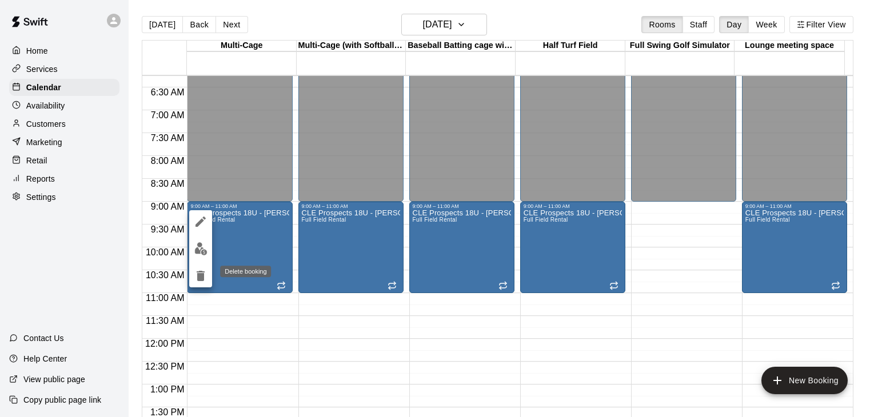
click at [199, 279] on icon "delete" at bounding box center [201, 276] width 8 height 10
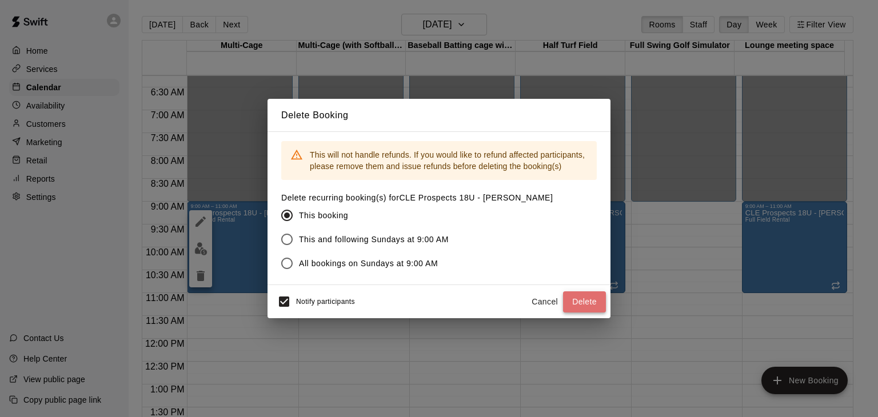
click at [580, 305] on button "Delete" at bounding box center [584, 301] width 43 height 21
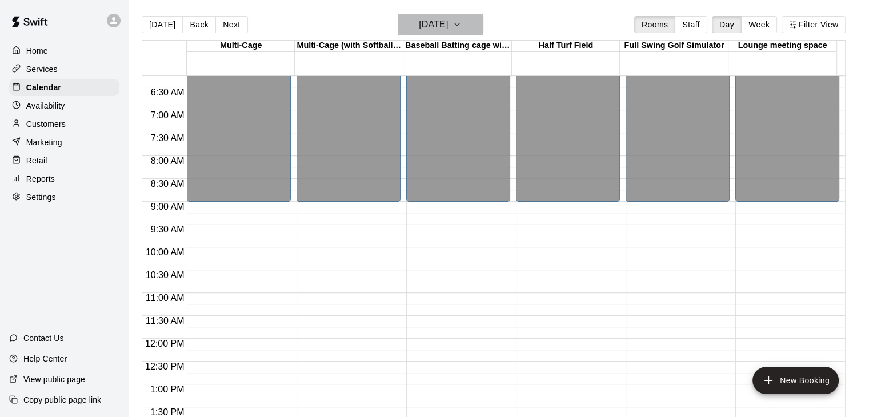
click at [462, 20] on icon "button" at bounding box center [457, 25] width 9 height 14
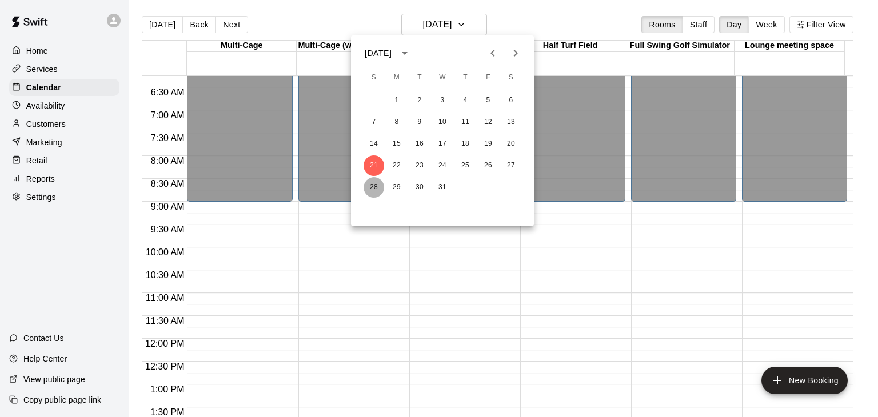
click at [373, 187] on button "28" at bounding box center [373, 187] width 21 height 21
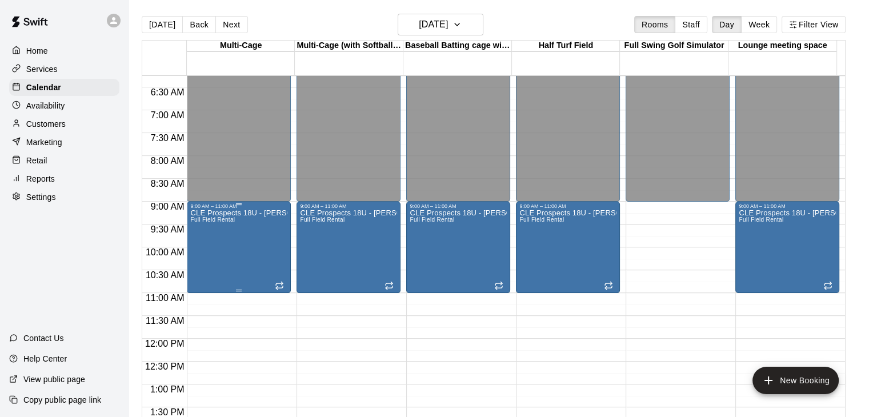
click at [261, 243] on div "CLE Prospects 18U - [PERSON_NAME] Full Field Rental" at bounding box center [238, 417] width 97 height 417
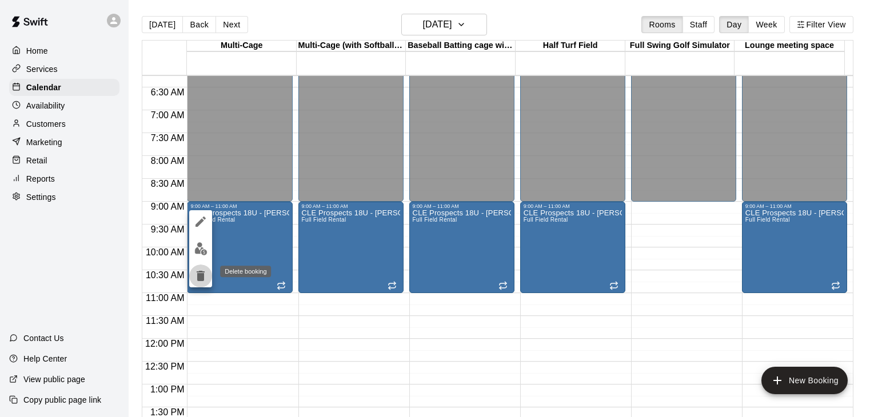
click at [203, 276] on icon "delete" at bounding box center [201, 276] width 8 height 10
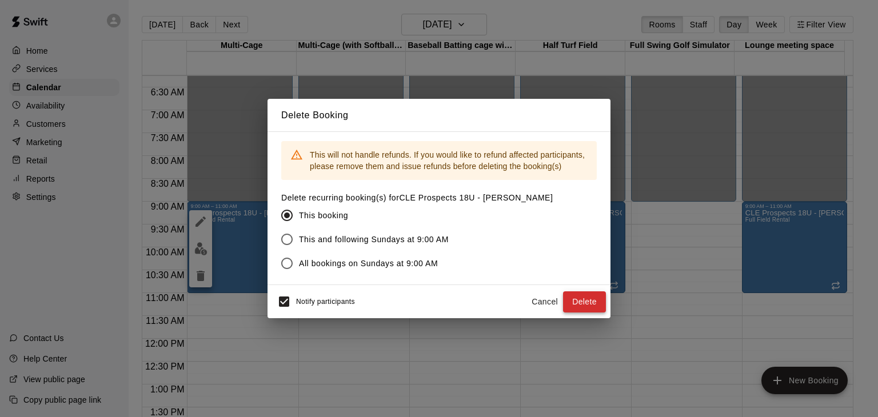
click at [581, 304] on button "Delete" at bounding box center [584, 301] width 43 height 21
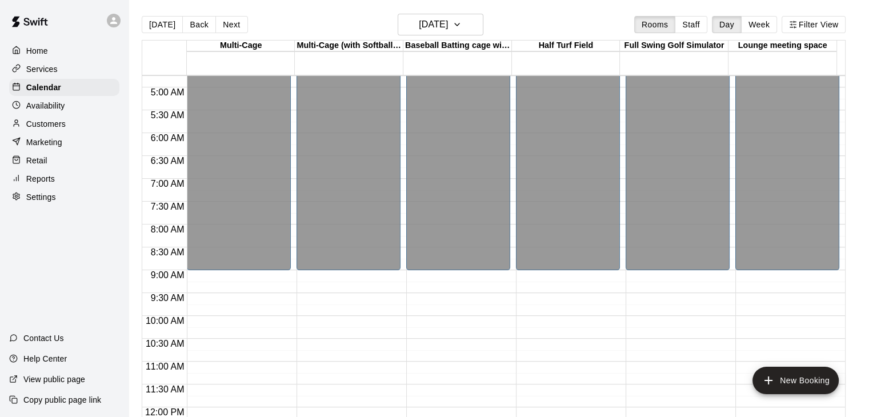
scroll to position [0, 0]
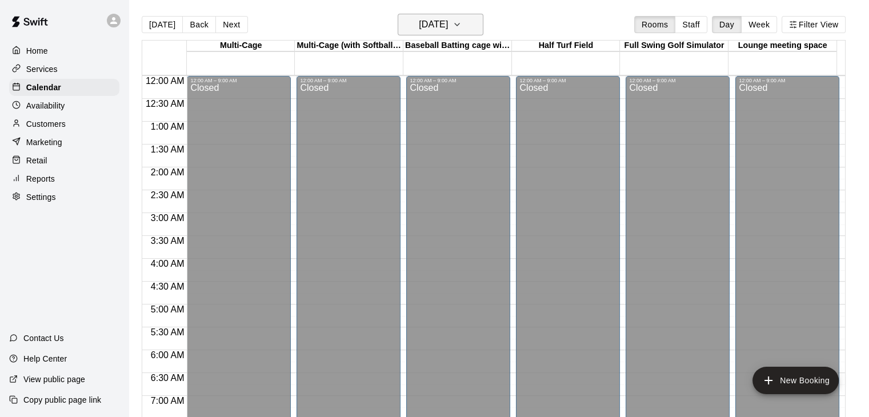
click at [462, 23] on icon "button" at bounding box center [457, 25] width 9 height 14
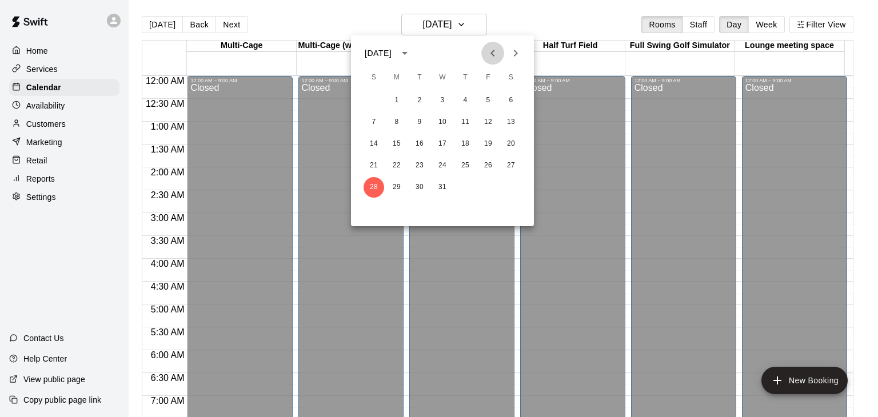
click at [492, 51] on icon "Previous month" at bounding box center [493, 53] width 14 height 14
click at [374, 118] on button "5" at bounding box center [373, 122] width 21 height 21
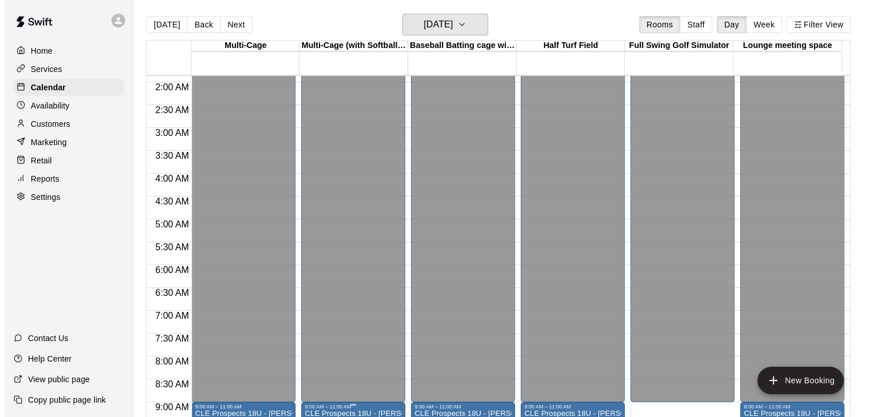
scroll to position [343, 0]
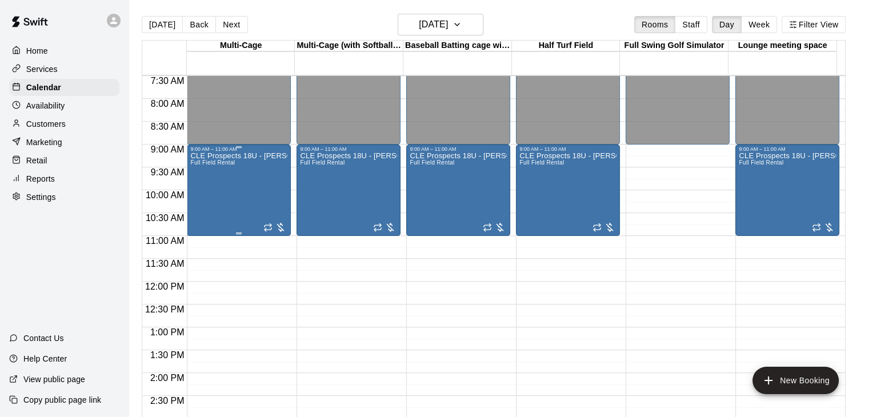
click at [256, 167] on div "CLE Prospects 18U - [PERSON_NAME] Full Field Rental" at bounding box center [238, 360] width 97 height 417
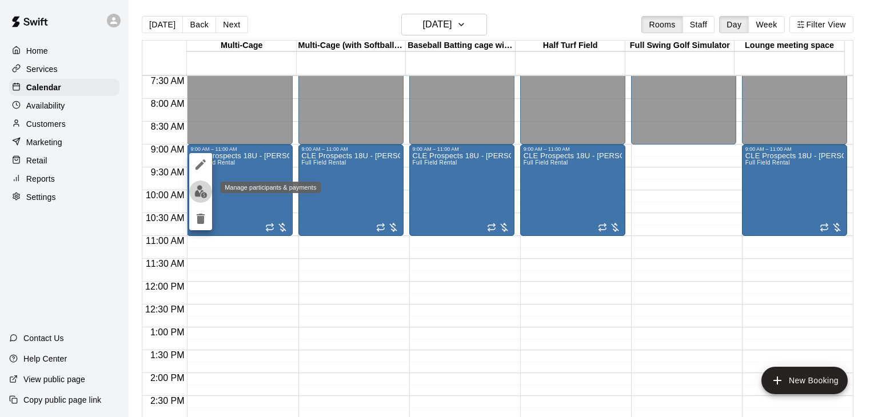
click at [201, 193] on img "edit" at bounding box center [200, 191] width 13 height 13
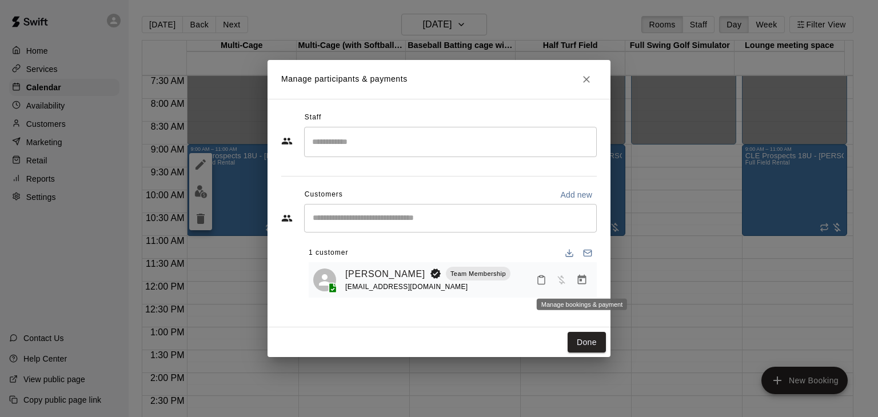
click at [581, 279] on icon "Manage bookings & payment" at bounding box center [581, 279] width 11 height 11
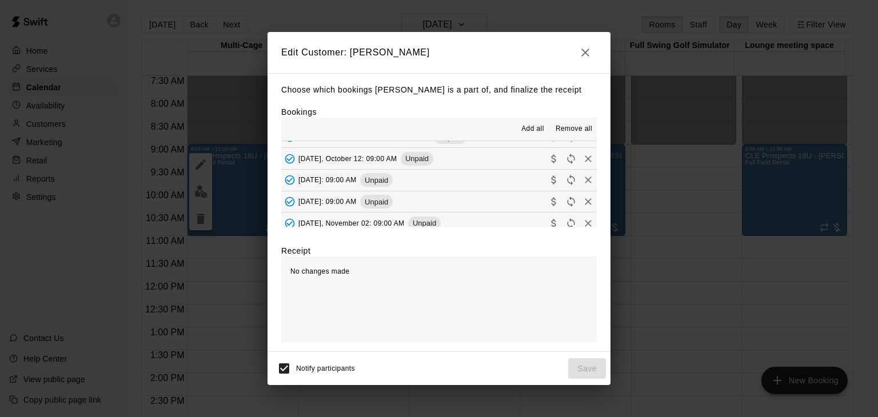
scroll to position [0, 0]
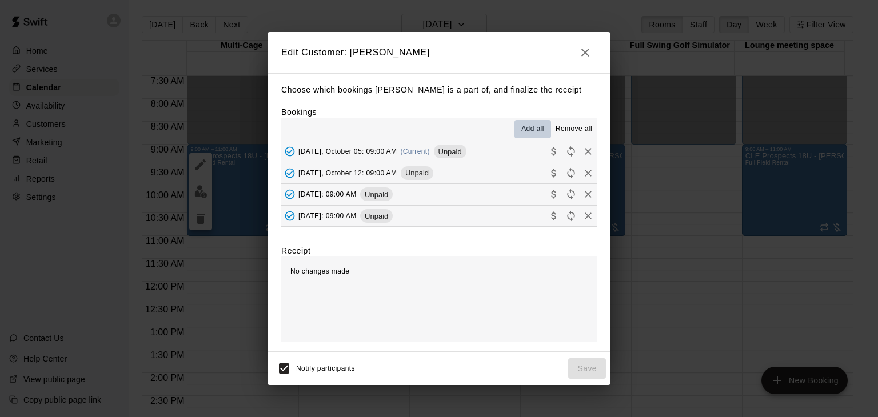
click at [541, 127] on span "Add all" at bounding box center [532, 128] width 23 height 11
click at [529, 124] on span "Add all" at bounding box center [532, 128] width 23 height 11
click at [548, 151] on icon "Collect payment" at bounding box center [553, 151] width 11 height 11
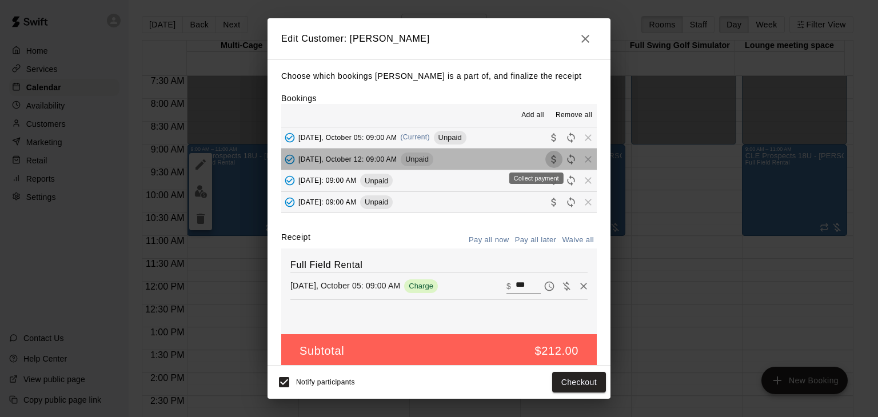
click at [548, 157] on icon "Collect payment" at bounding box center [553, 159] width 11 height 11
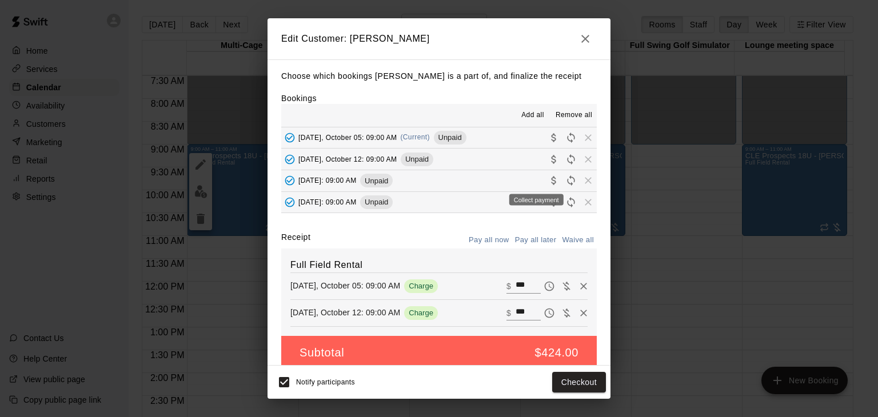
click at [548, 183] on icon "Collect payment" at bounding box center [553, 180] width 11 height 11
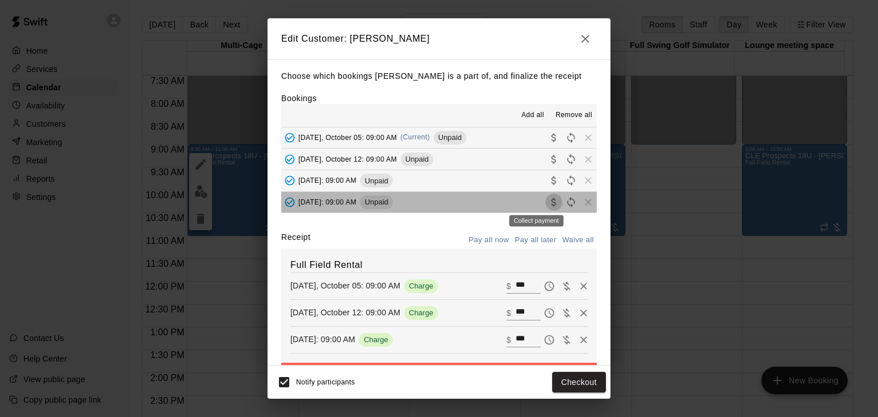
click at [548, 201] on icon "Collect payment" at bounding box center [553, 202] width 11 height 11
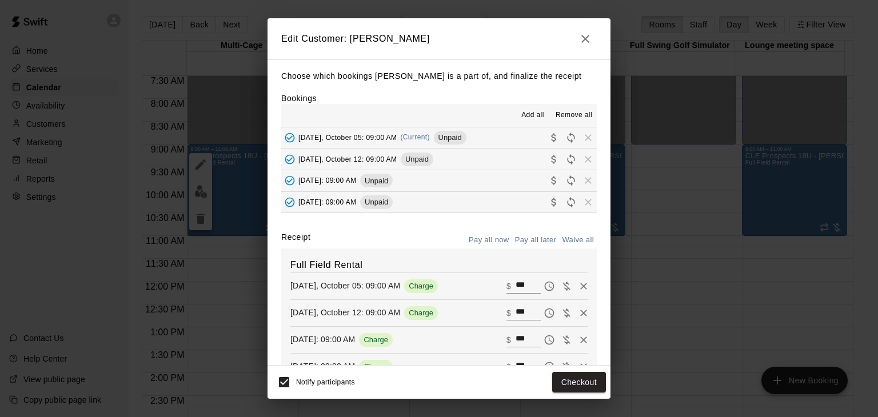
scroll to position [57, 0]
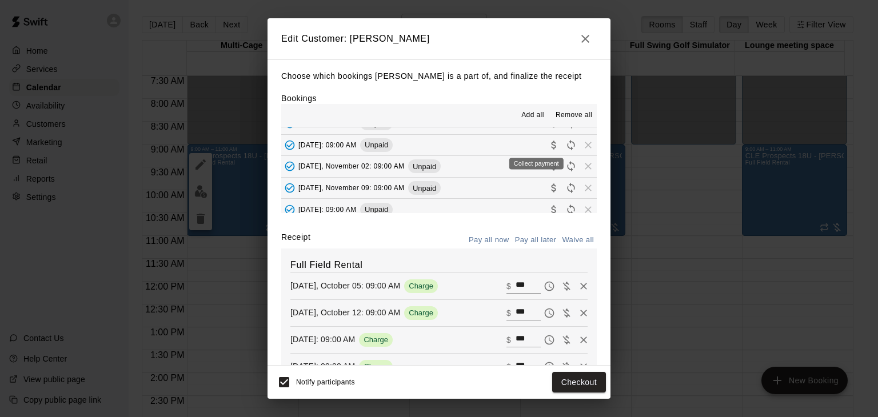
click at [551, 147] on icon "Collect payment" at bounding box center [553, 145] width 5 height 9
click at [551, 167] on icon "Collect payment" at bounding box center [553, 166] width 5 height 9
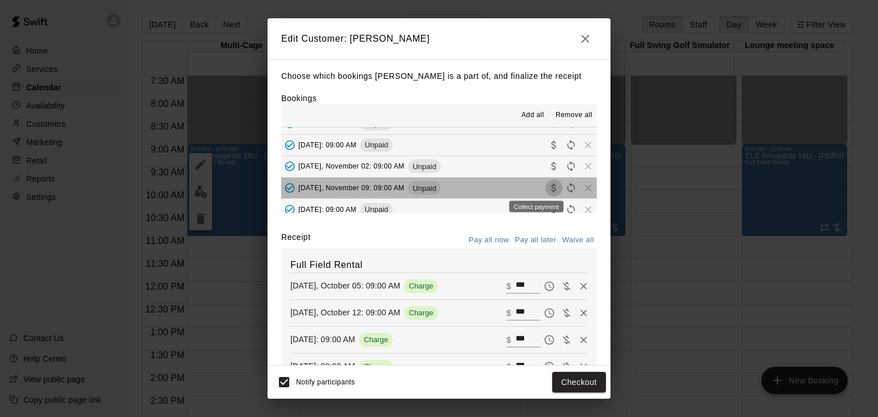
click at [548, 190] on icon "Collect payment" at bounding box center [553, 187] width 11 height 11
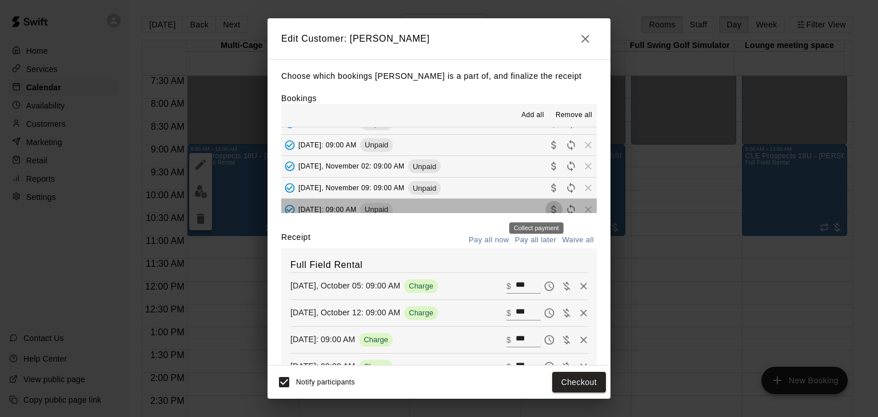
click at [548, 209] on icon "Collect payment" at bounding box center [553, 209] width 11 height 11
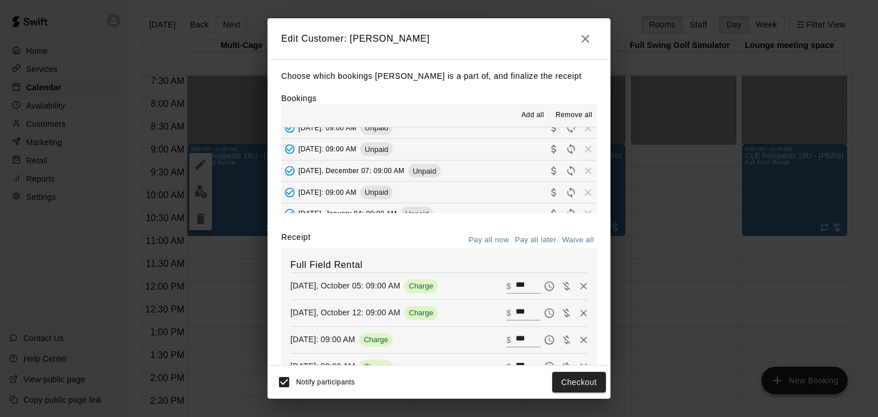
scroll to position [142, 0]
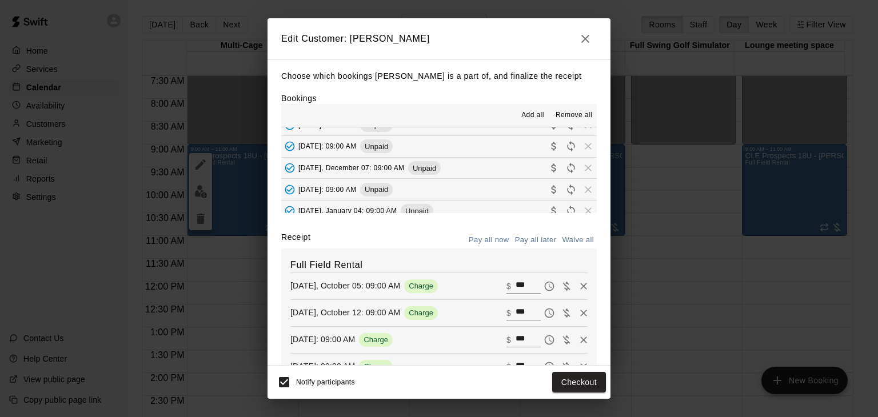
click at [548, 146] on icon "Collect payment" at bounding box center [553, 146] width 11 height 11
click at [535, 173] on div "Collect payment" at bounding box center [536, 183] width 57 height 21
click at [535, 191] on div "Collect payment" at bounding box center [536, 186] width 54 height 11
click at [535, 213] on div "Collect payment" at bounding box center [536, 207] width 54 height 11
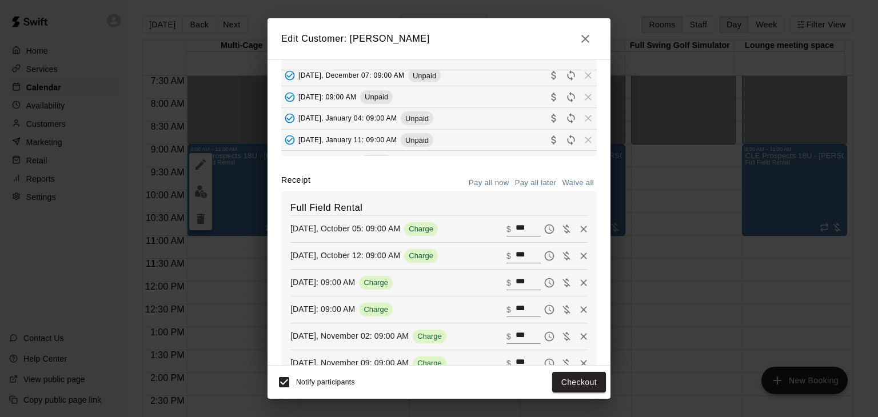
scroll to position [0, 0]
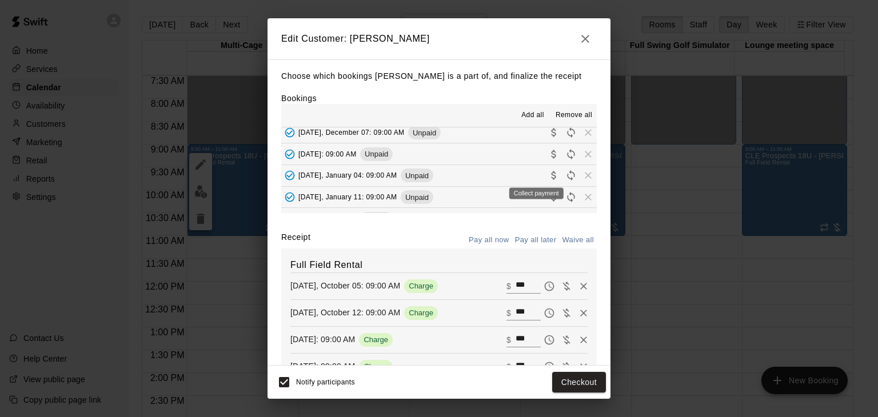
click at [551, 175] on icon "Collect payment" at bounding box center [553, 175] width 5 height 9
click at [548, 195] on icon "Collect payment" at bounding box center [553, 196] width 11 height 11
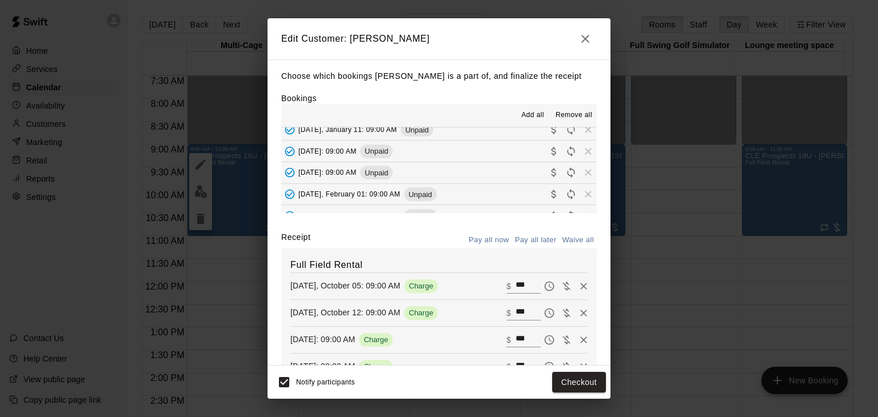
scroll to position [249, 0]
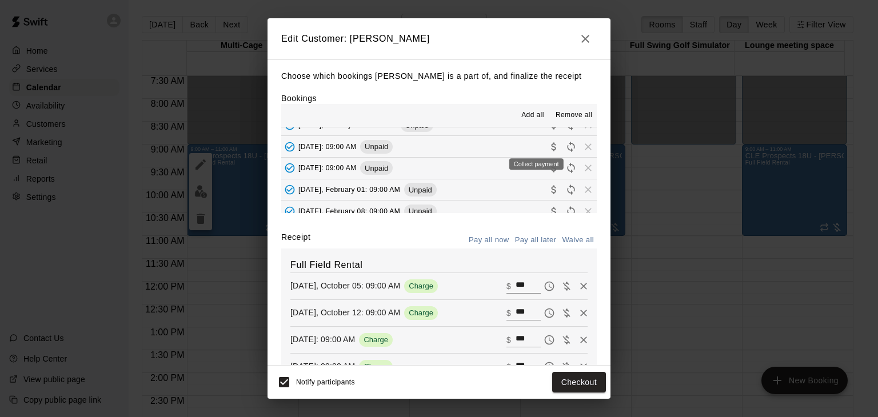
click at [551, 147] on icon "Collect payment" at bounding box center [553, 146] width 5 height 9
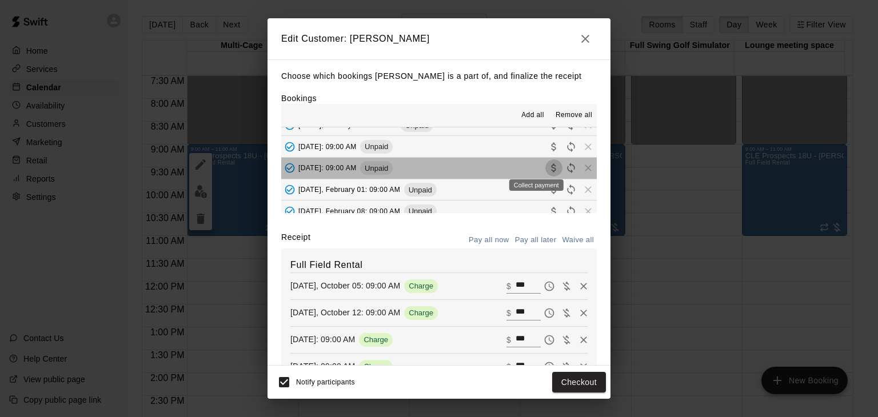
click at [548, 166] on icon "Collect payment" at bounding box center [553, 167] width 11 height 11
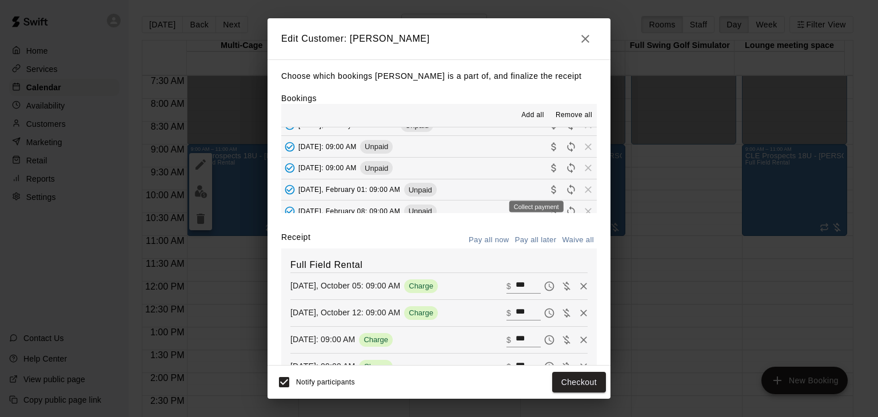
click at [551, 190] on icon "Collect payment" at bounding box center [553, 190] width 5 height 9
click at [551, 211] on icon "Collect payment" at bounding box center [553, 211] width 5 height 9
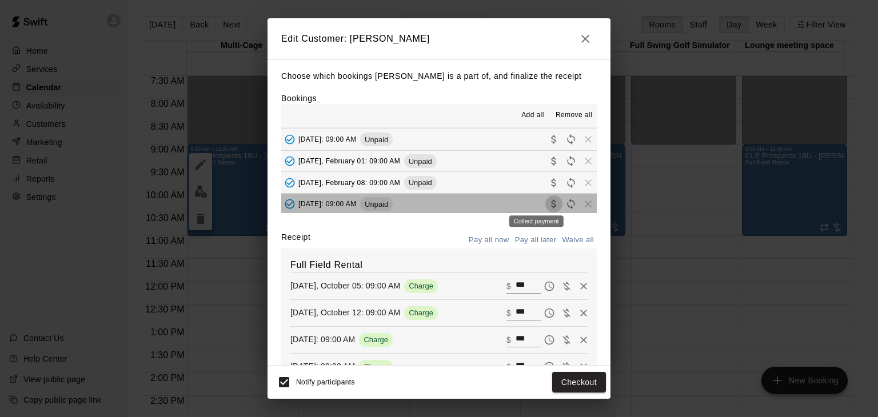
click at [551, 202] on icon "Collect payment" at bounding box center [553, 204] width 5 height 9
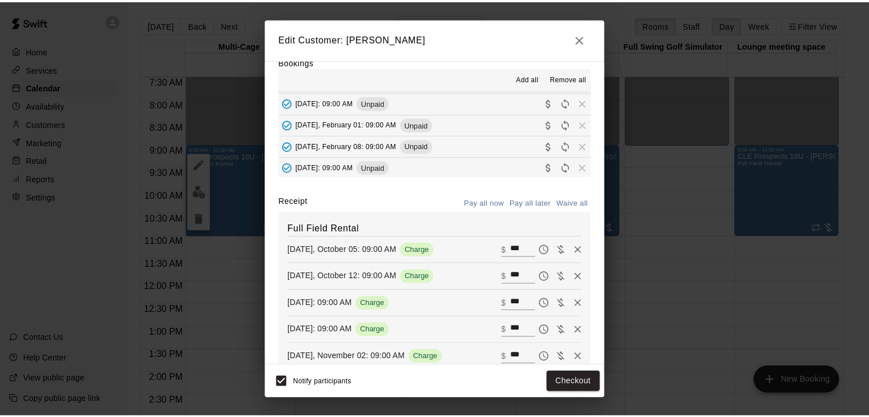
scroll to position [0, 0]
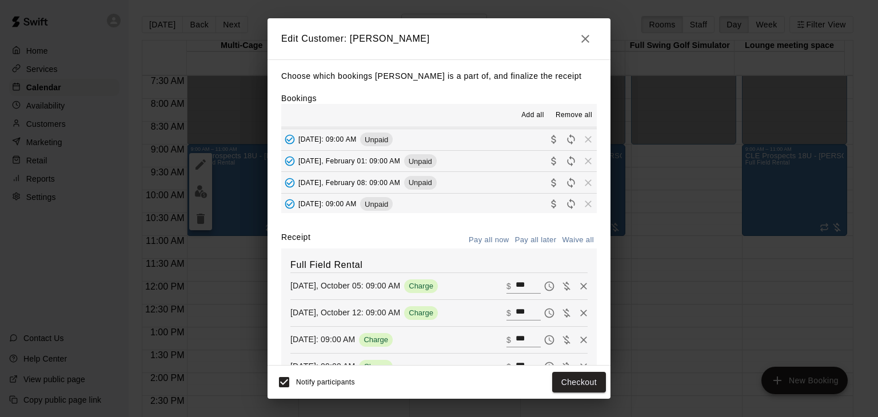
click at [532, 239] on button "Pay all later" at bounding box center [535, 240] width 47 height 18
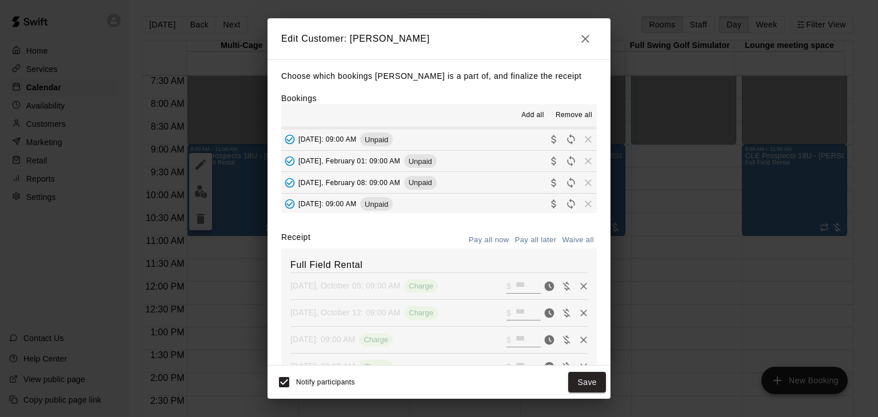
click at [586, 39] on icon "button" at bounding box center [585, 39] width 8 height 8
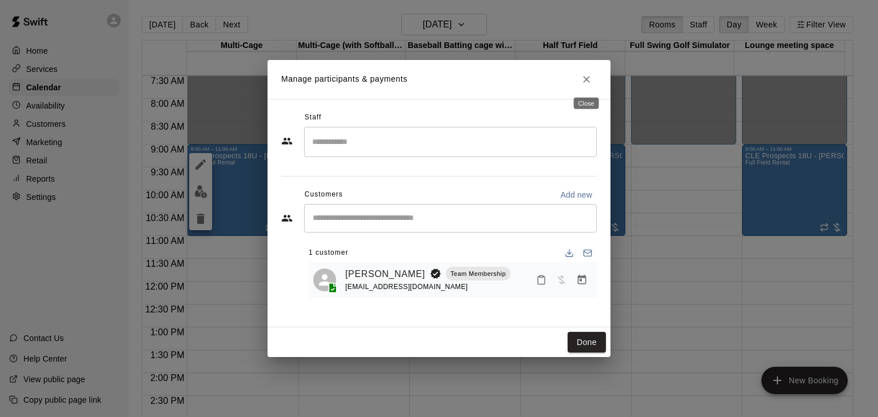
drag, startPoint x: 590, startPoint y: 75, endPoint x: 590, endPoint y: 93, distance: 17.2
click at [590, 76] on icon "Close" at bounding box center [586, 79] width 11 height 11
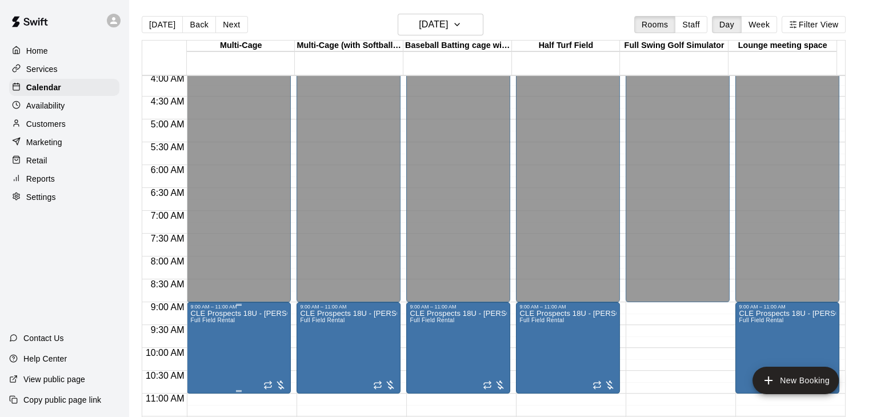
scroll to position [171, 0]
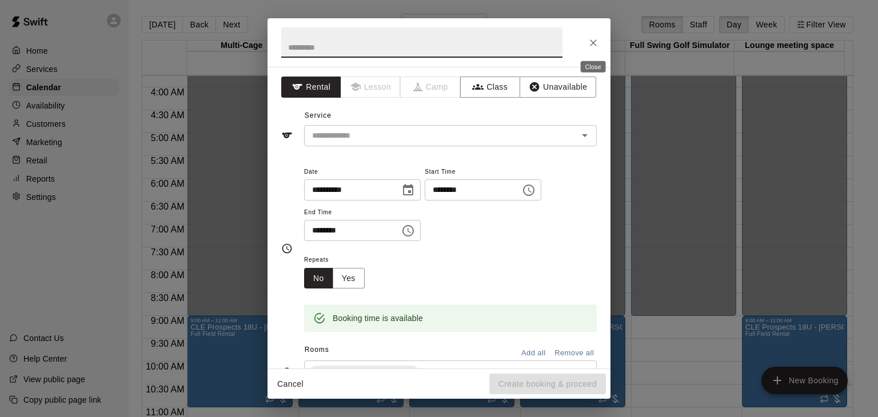
click at [597, 39] on icon "Close" at bounding box center [592, 42] width 11 height 11
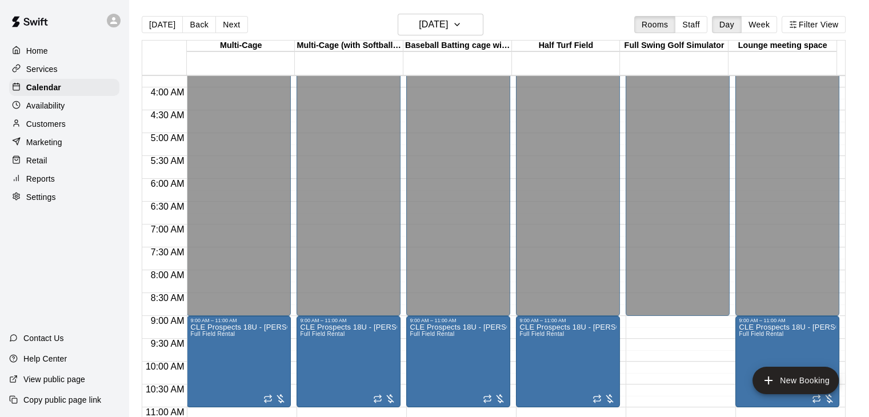
click at [41, 203] on p "Settings" at bounding box center [41, 196] width 30 height 11
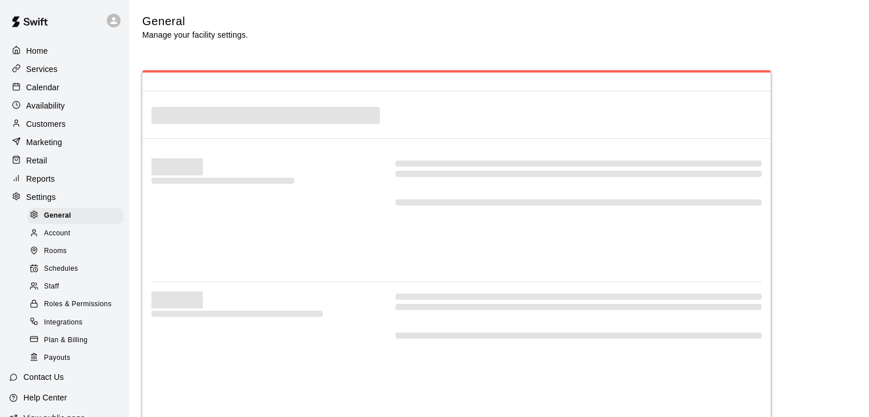
select select "**"
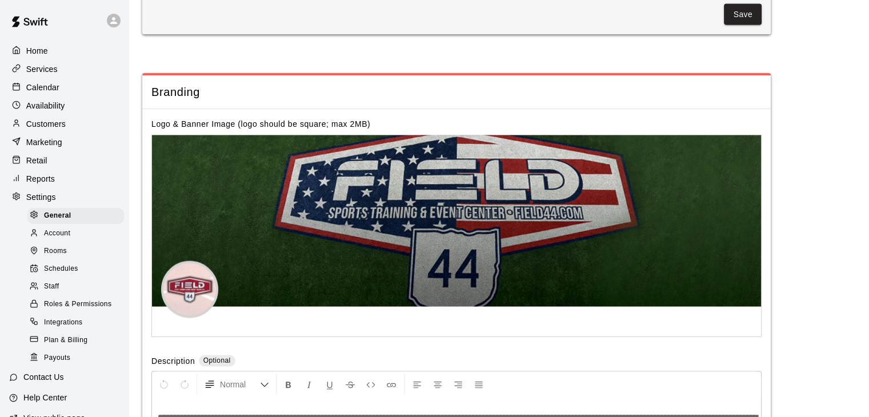
scroll to position [2467, 0]
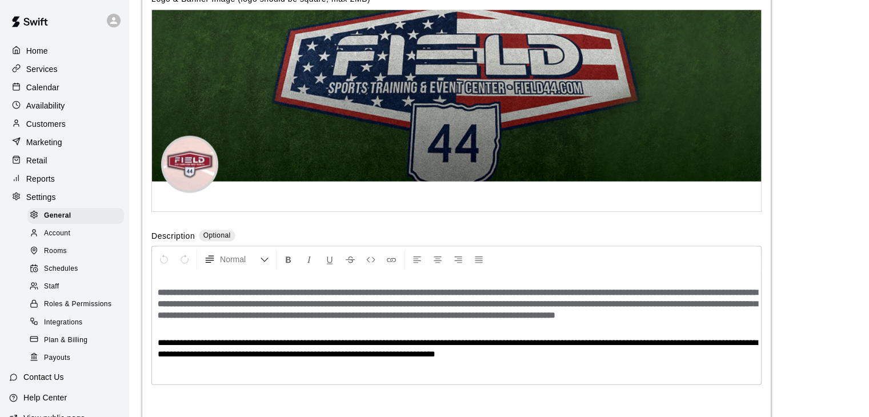
click at [30, 53] on p "Home" at bounding box center [37, 50] width 22 height 11
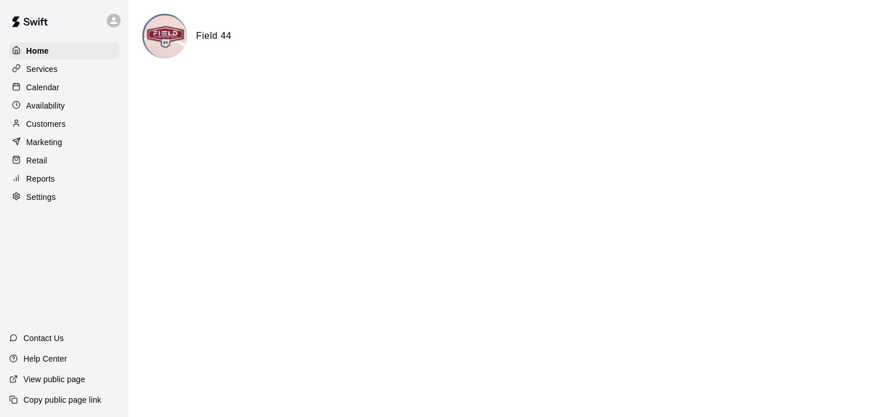
click at [51, 86] on p "Calendar" at bounding box center [42, 87] width 33 height 11
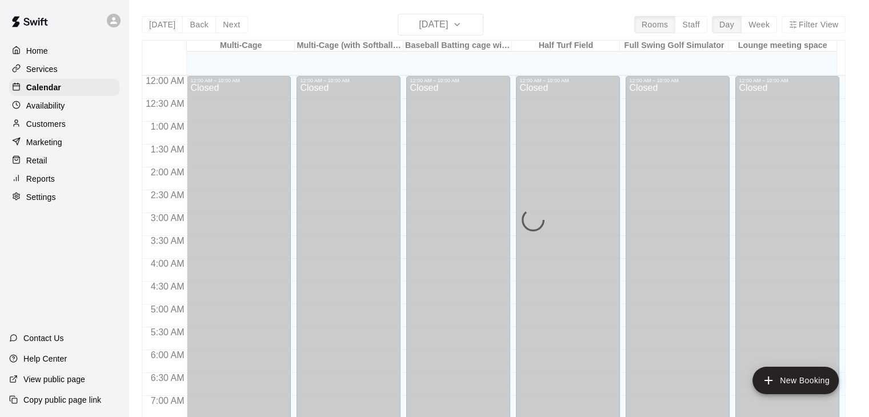
scroll to position [708, 0]
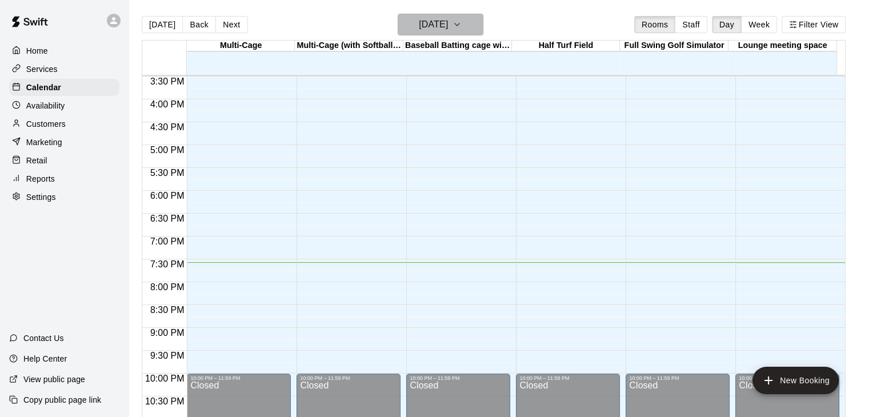
click at [462, 25] on icon "button" at bounding box center [457, 25] width 9 height 14
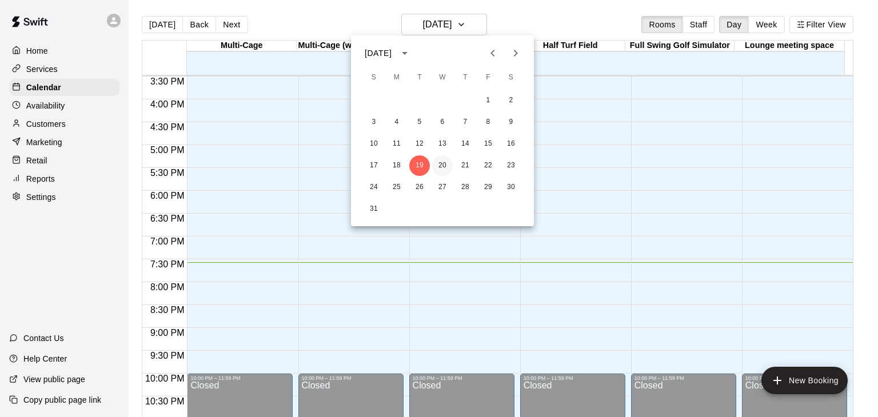
click at [442, 165] on button "20" at bounding box center [442, 165] width 21 height 21
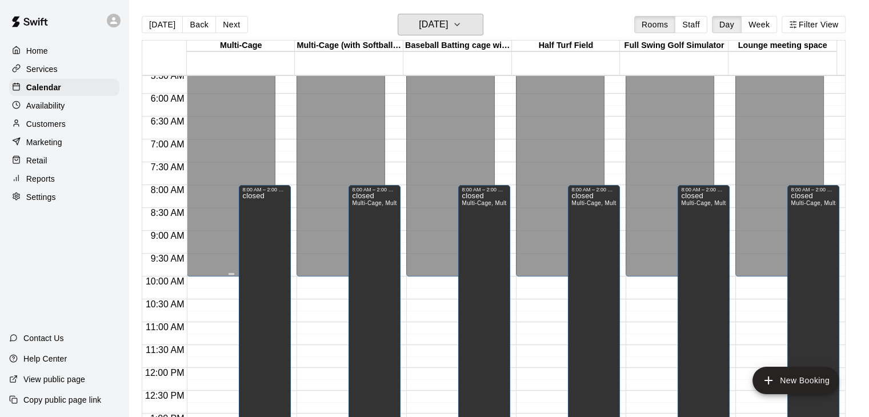
scroll to position [57, 0]
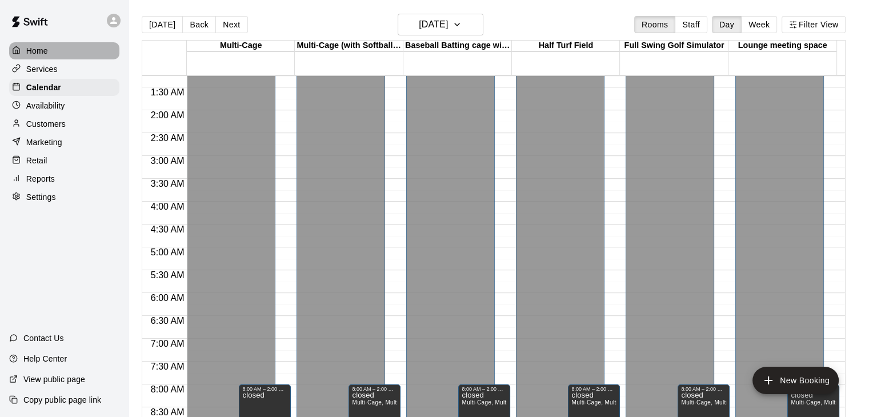
click at [41, 49] on p "Home" at bounding box center [37, 50] width 22 height 11
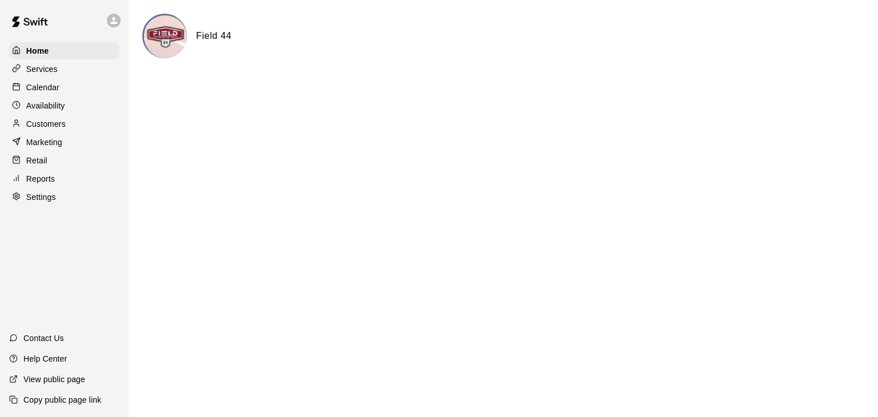
click at [71, 185] on div "Reports" at bounding box center [64, 178] width 110 height 17
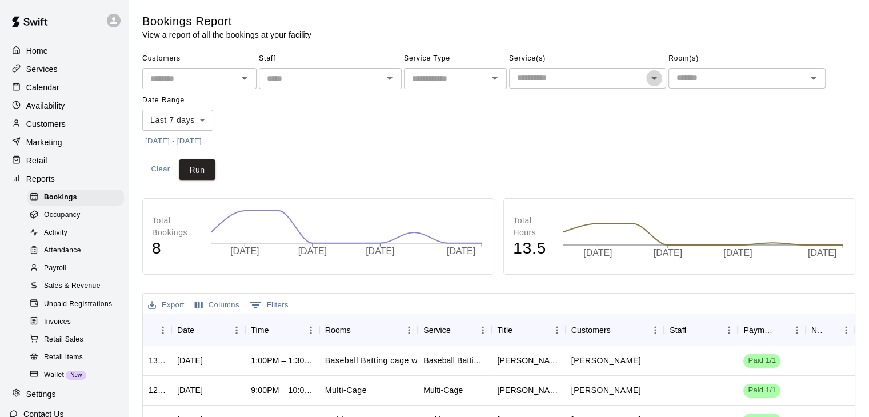
click at [660, 77] on icon "Open" at bounding box center [654, 78] width 14 height 14
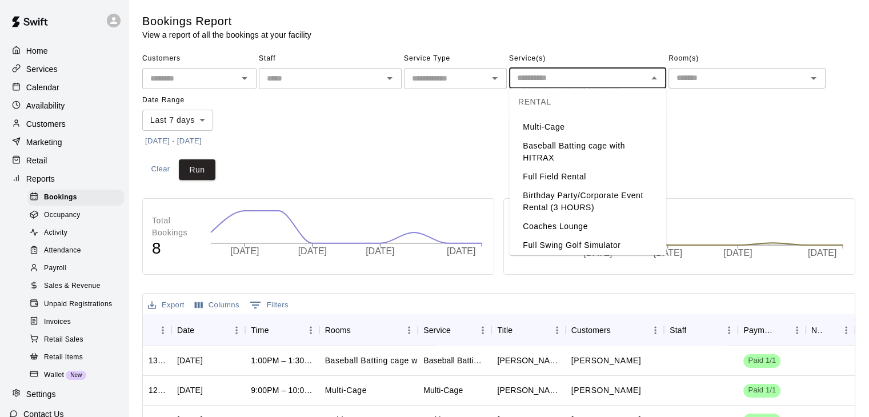
scroll to position [57, 0]
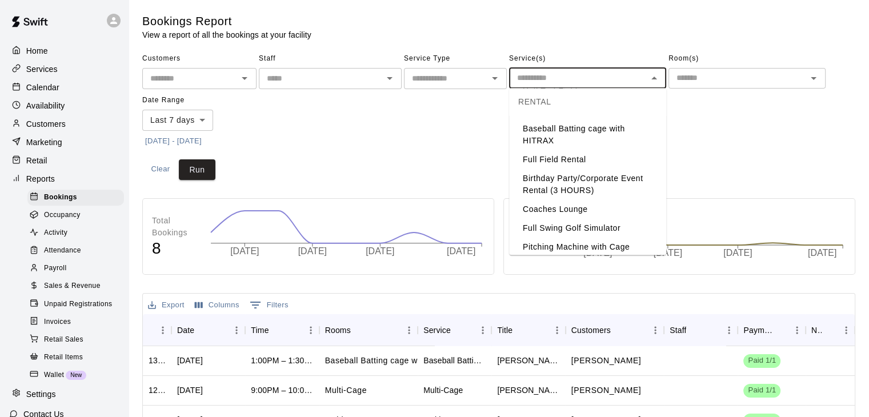
click at [563, 156] on li "Full Field Rental" at bounding box center [587, 159] width 157 height 19
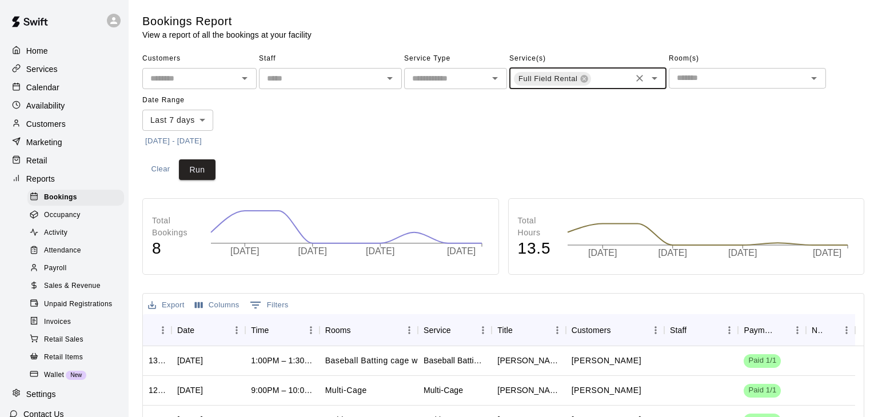
click at [198, 121] on body "Home Services Calendar Availability Customers Marketing Retail Reports Bookings…" at bounding box center [439, 349] width 878 height 698
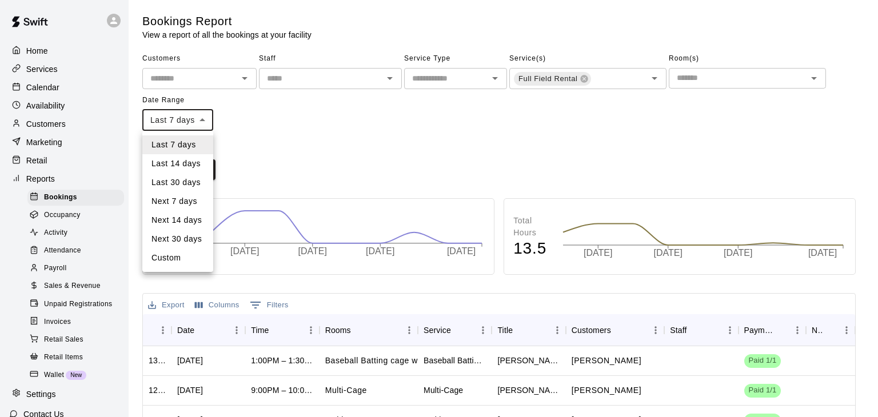
click at [282, 127] on div at bounding box center [439, 208] width 878 height 417
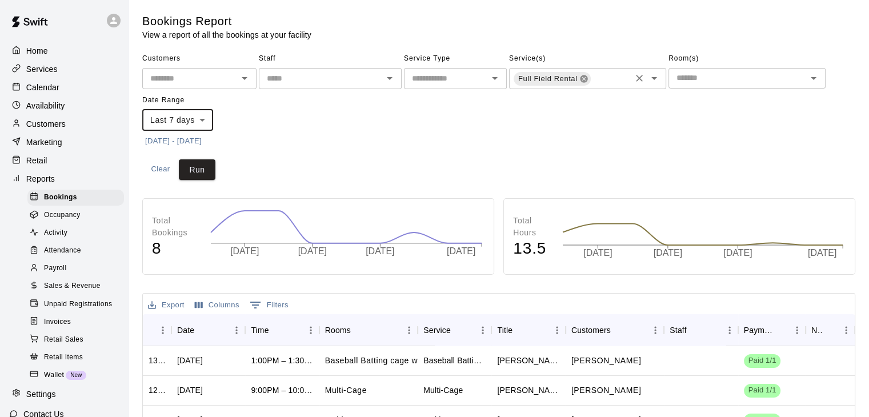
click at [585, 77] on icon at bounding box center [583, 78] width 9 height 9
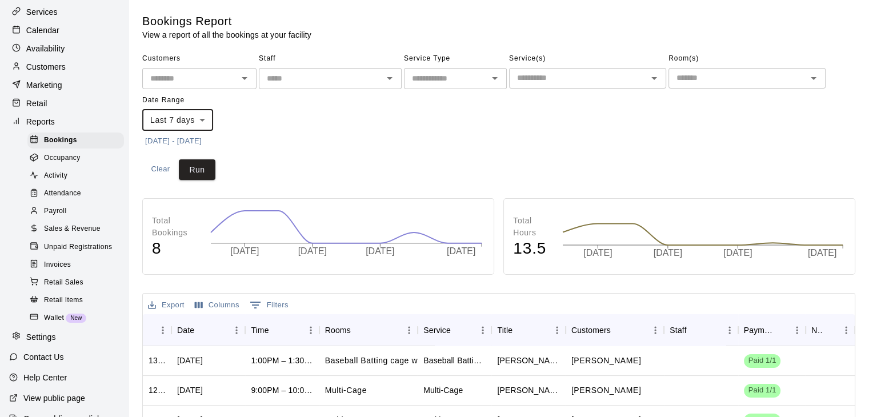
click at [63, 199] on span "Attendance" at bounding box center [62, 193] width 37 height 11
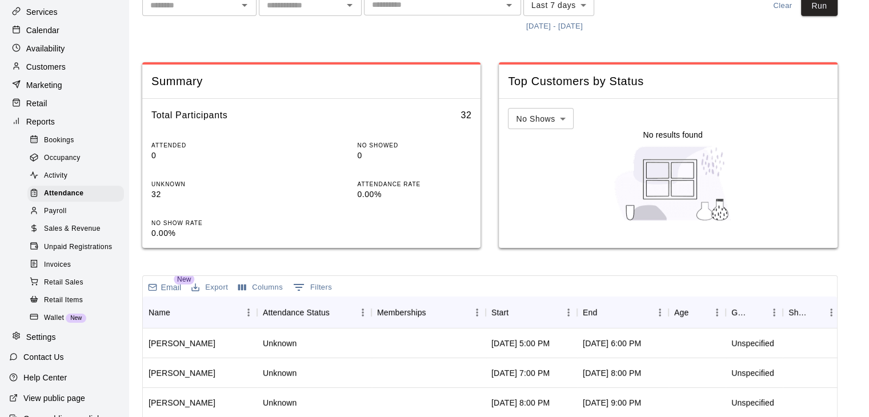
scroll to position [114, 0]
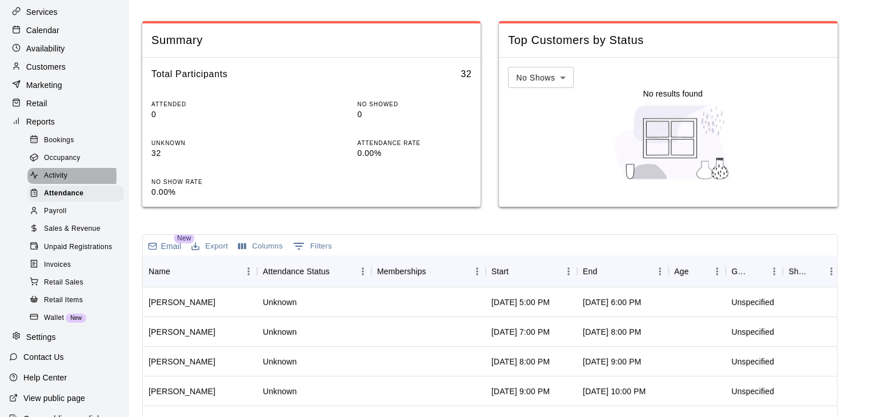
click at [49, 182] on span "Activity" at bounding box center [55, 175] width 23 height 11
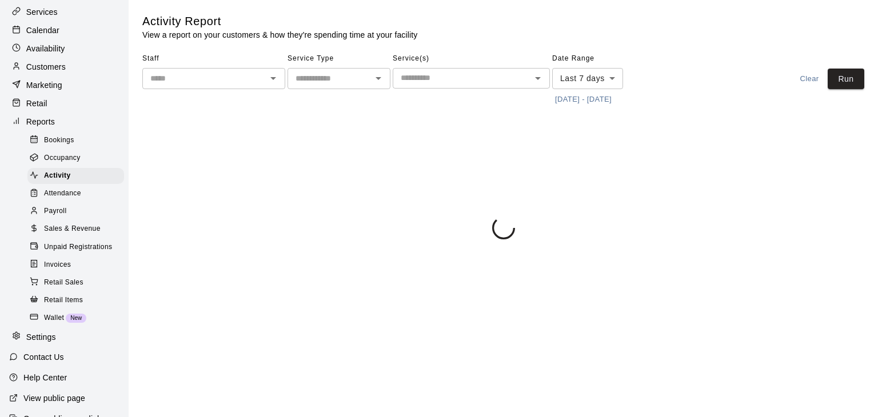
click at [53, 164] on span "Occupancy" at bounding box center [62, 158] width 37 height 11
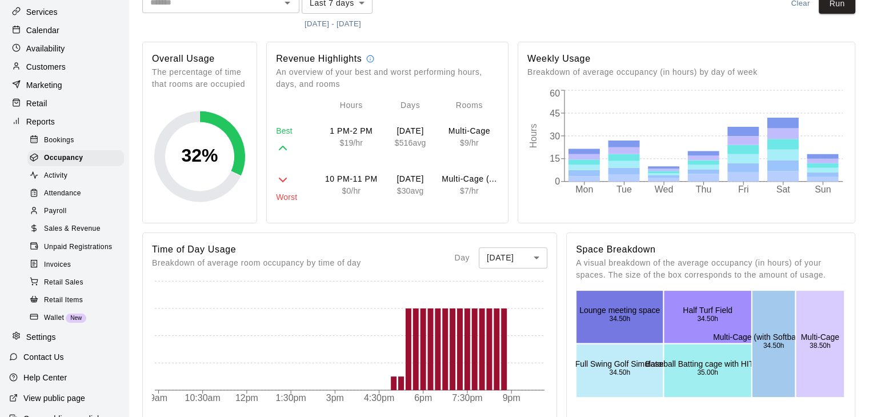
scroll to position [171, 0]
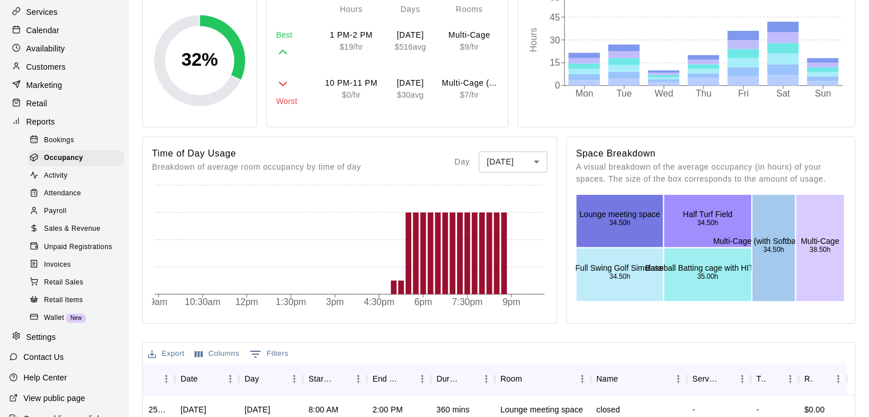
click at [62, 253] on span "Unpaid Registrations" at bounding box center [78, 247] width 68 height 11
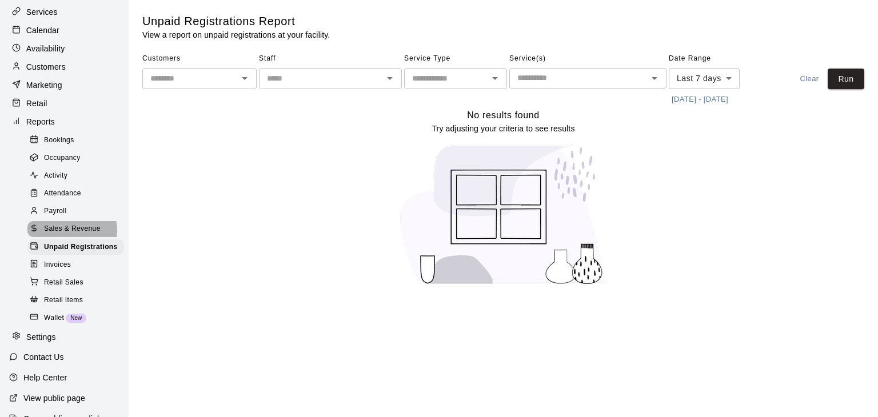
click at [61, 235] on span "Sales & Revenue" at bounding box center [72, 228] width 57 height 11
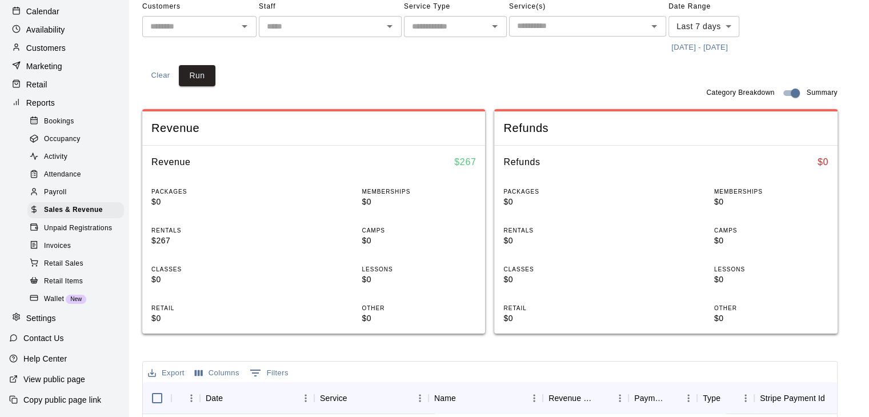
scroll to position [171, 0]
